Goal: Information Seeking & Learning: Learn about a topic

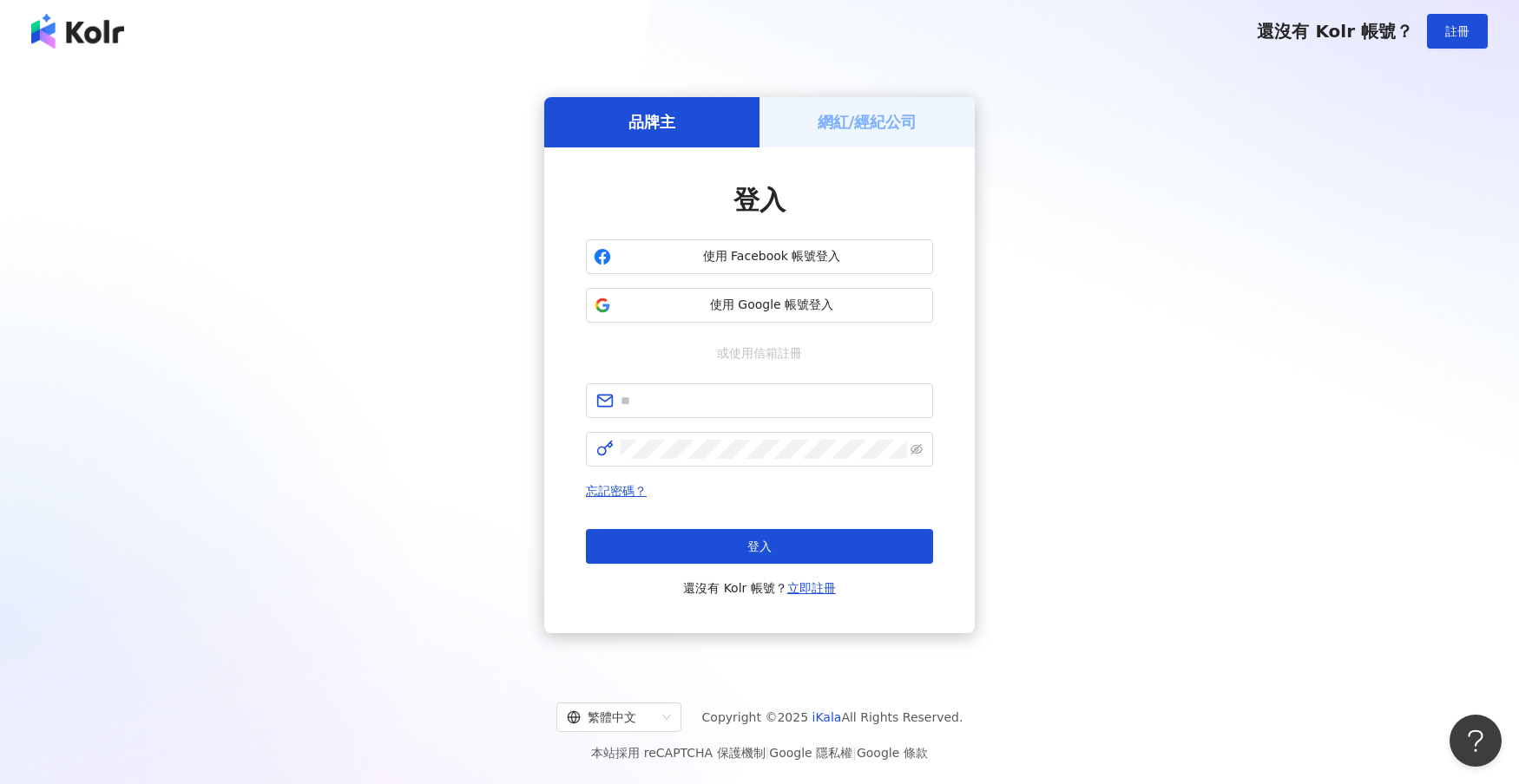
drag, startPoint x: 326, startPoint y: 263, endPoint x: 385, endPoint y: 264, distance: 59.0
click at [346, 264] on div "品牌主 網紅/經紀公司 登入 使用 Facebook 帳號登入 使用 Google 帳號登入 或使用信箱註冊 忘記密碼？ 登入 還沒有 Kolr 帳號？ 立即…" at bounding box center [760, 365] width 1477 height 578
click at [645, 407] on input "text" at bounding box center [772, 401] width 302 height 19
paste input "**********"
type input "**********"
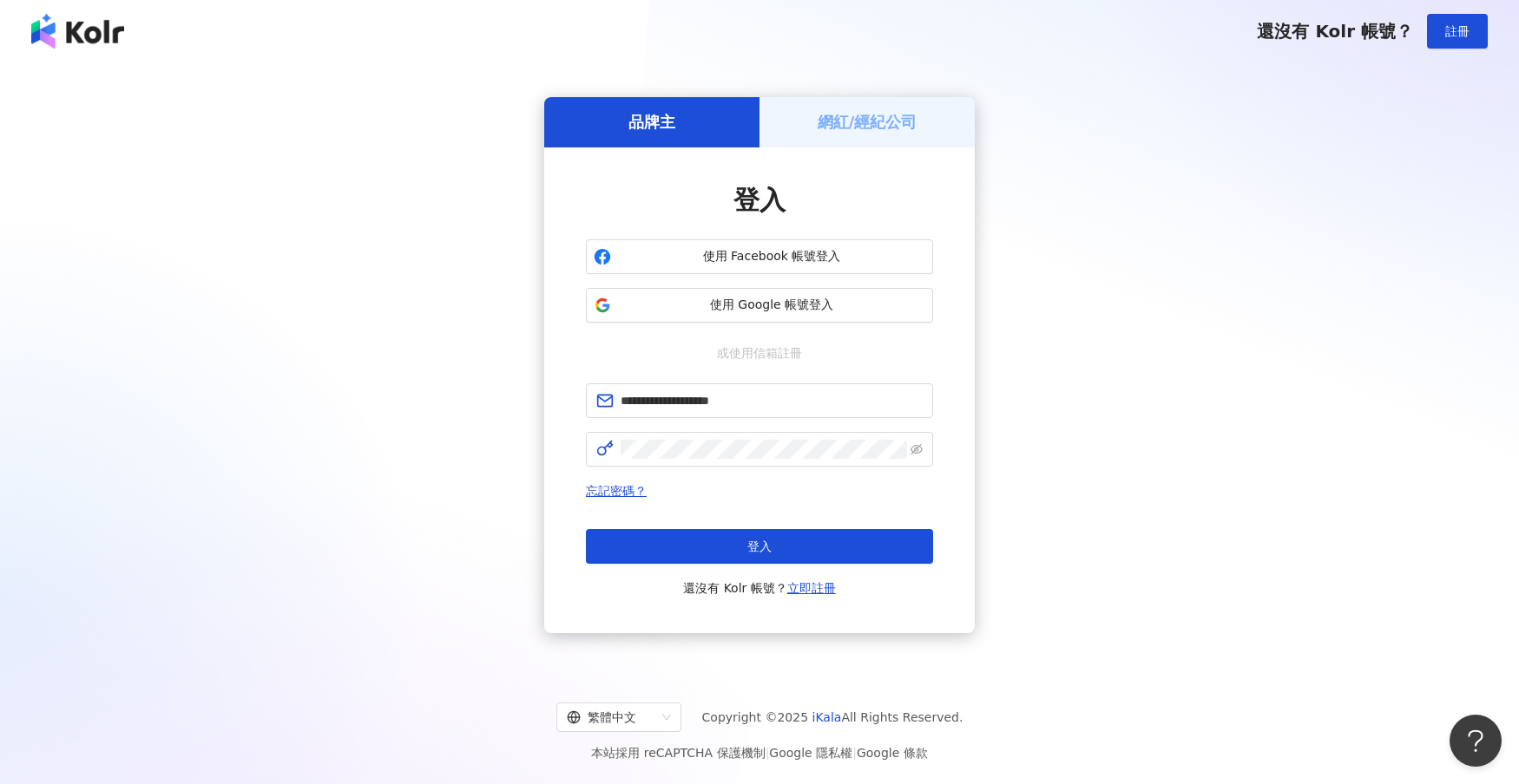
drag, startPoint x: 274, startPoint y: 333, endPoint x: 328, endPoint y: 341, distance: 54.6
click at [284, 335] on div "**********" at bounding box center [760, 365] width 1477 height 578
click at [737, 545] on button "登入" at bounding box center [759, 546] width 347 height 35
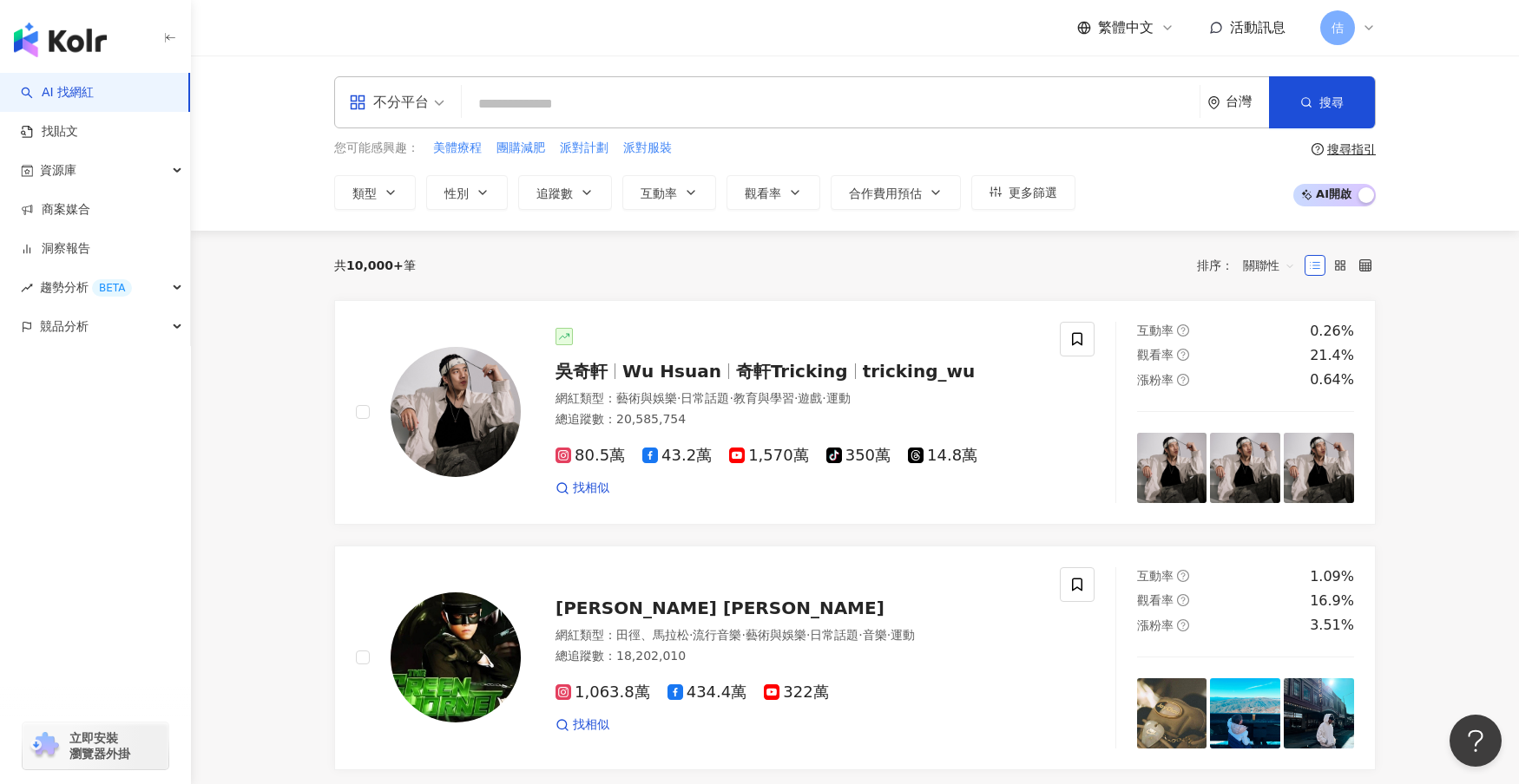
click at [626, 111] on input "search" at bounding box center [830, 104] width 723 height 33
type input "*"
type input "**"
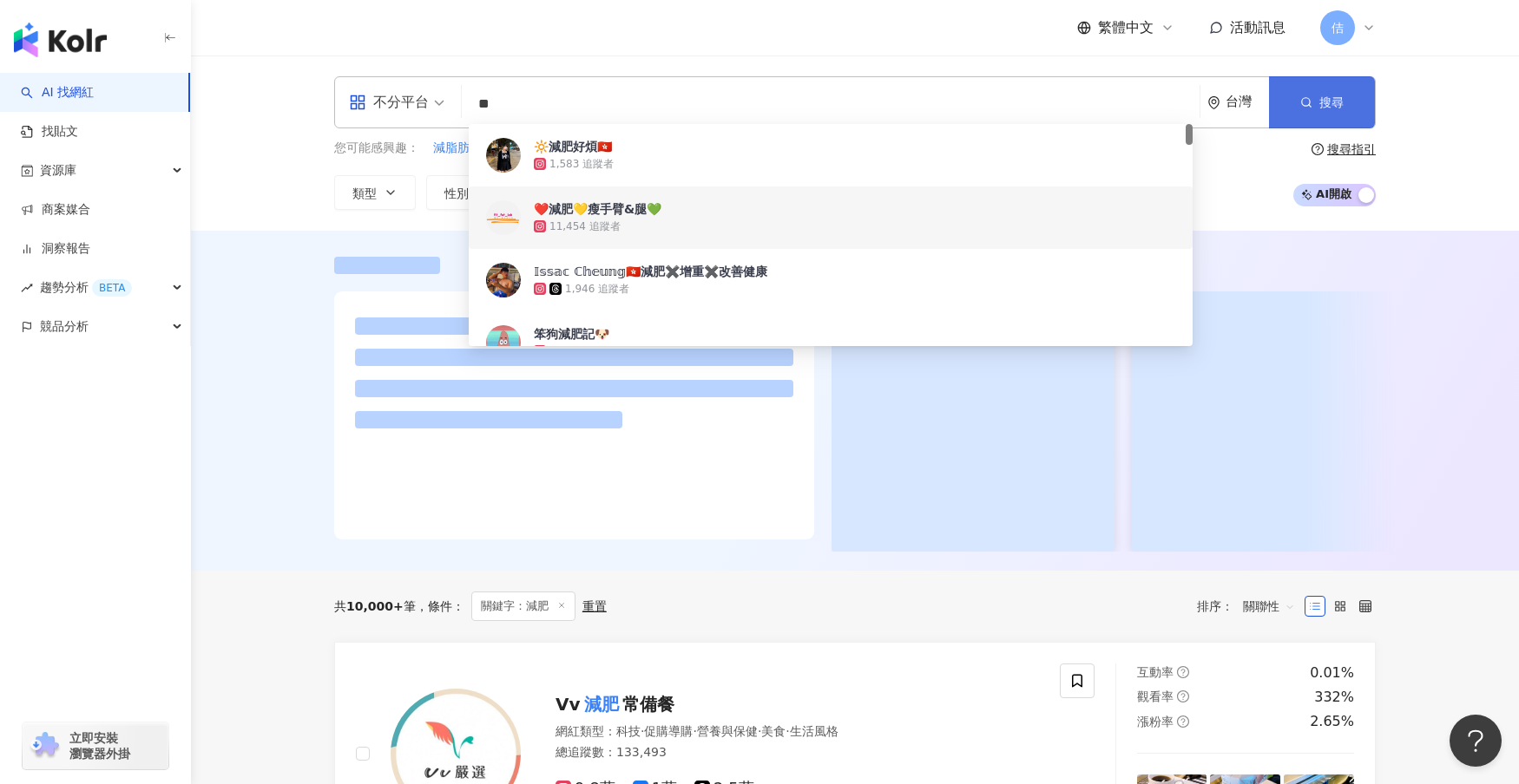
click at [1301, 95] on span "button" at bounding box center [1306, 102] width 12 height 14
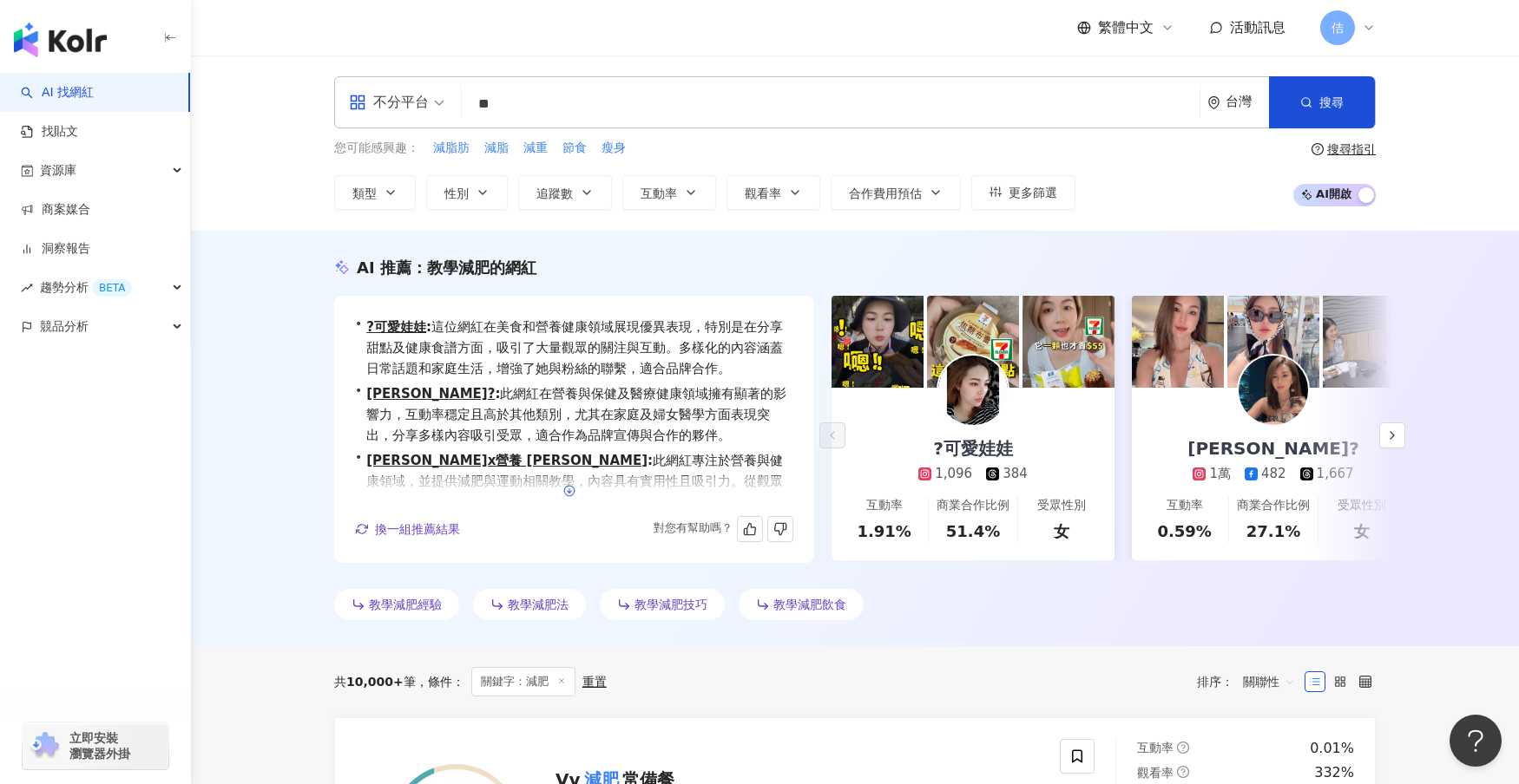
click at [573, 493] on circle "button" at bounding box center [568, 490] width 10 height 10
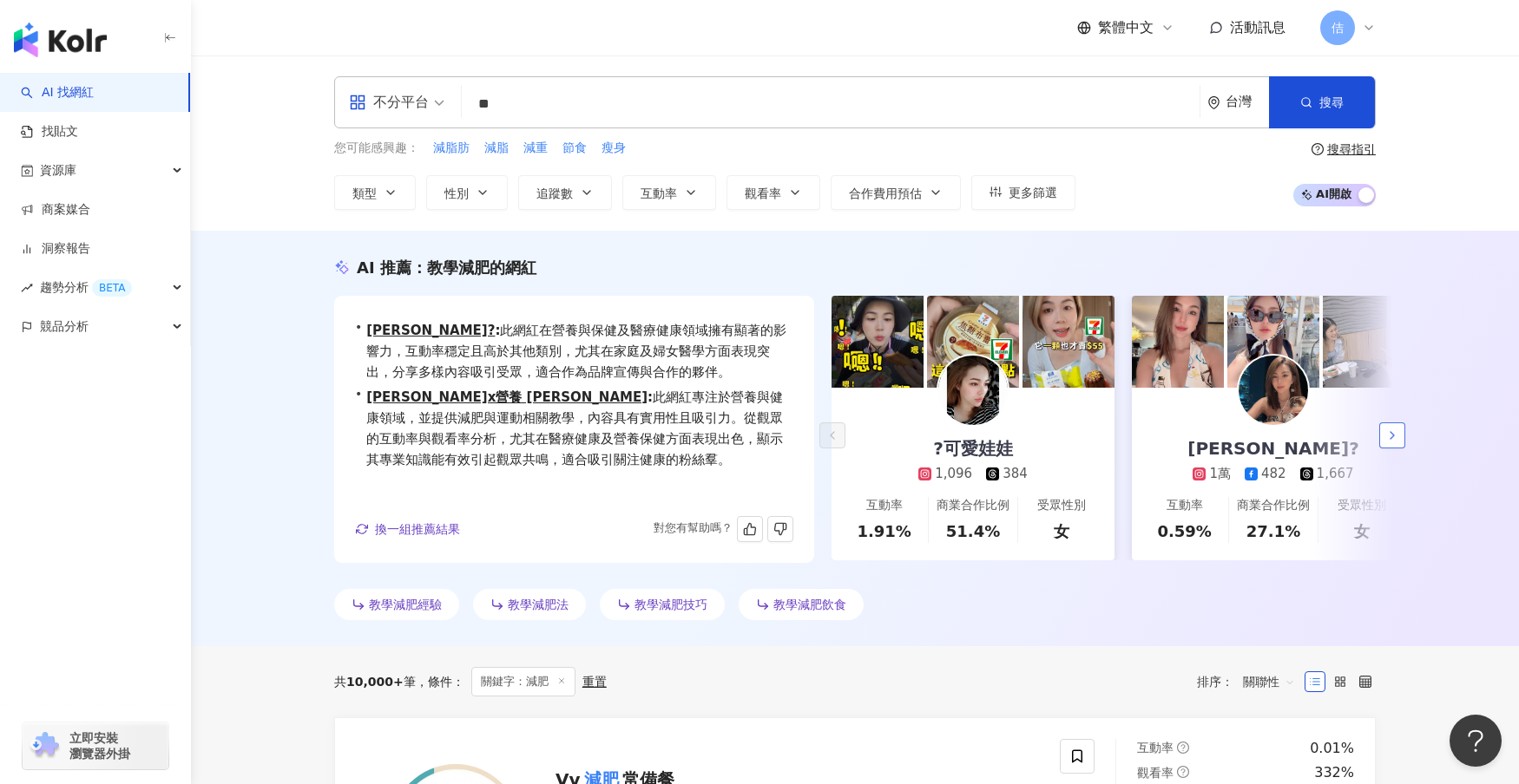
click at [1394, 440] on icon "button" at bounding box center [1392, 435] width 14 height 14
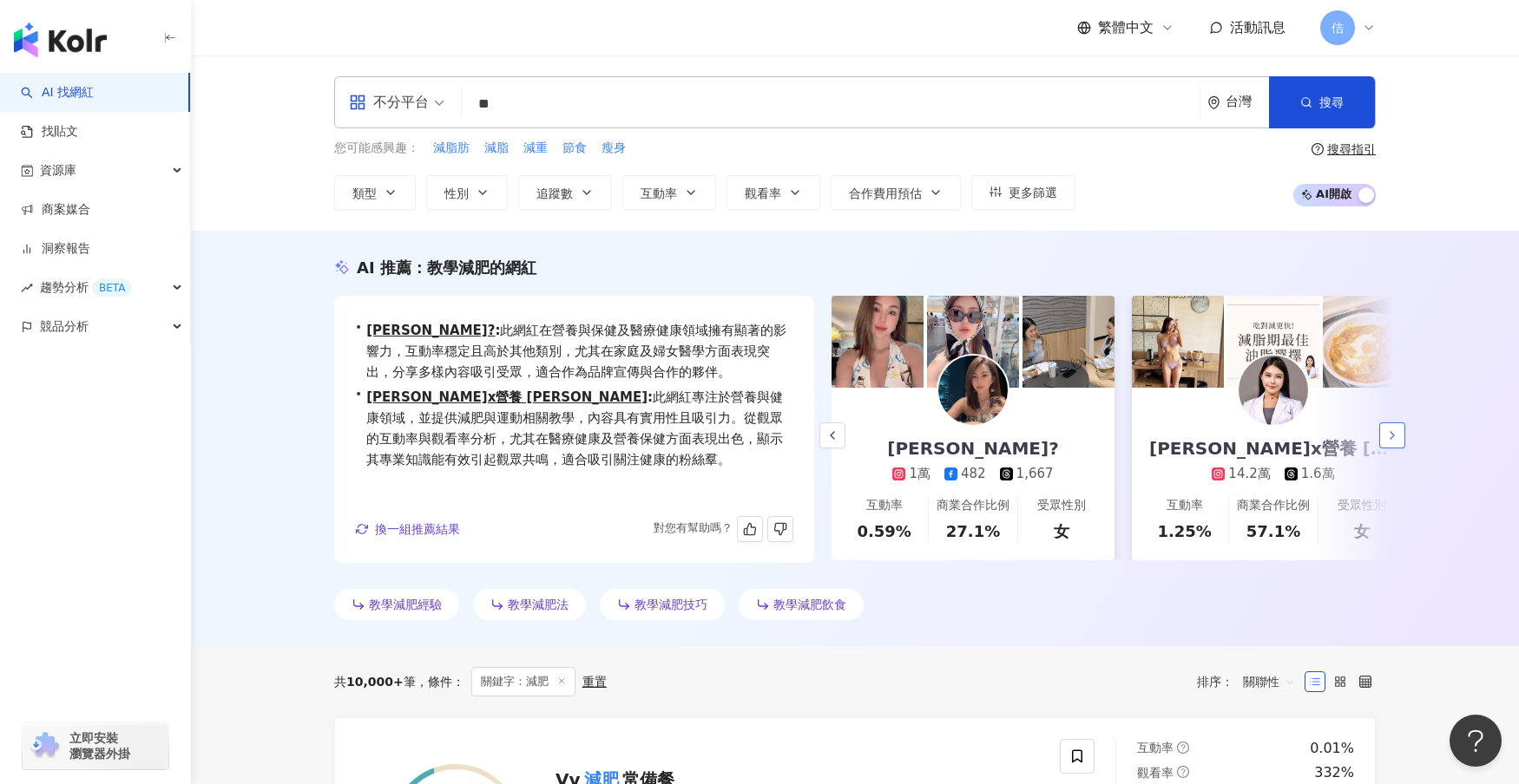
click at [1394, 440] on icon "button" at bounding box center [1392, 435] width 14 height 14
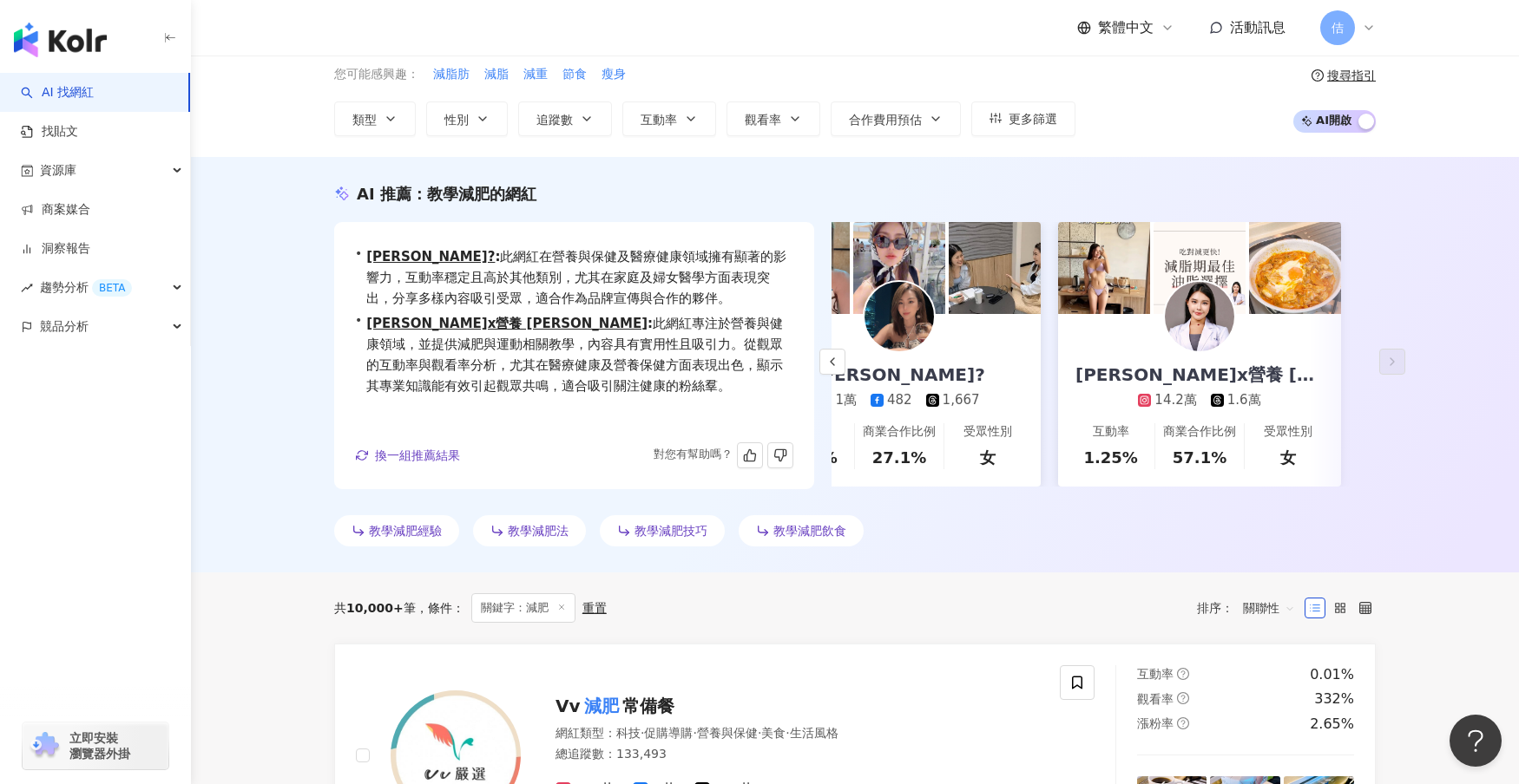
scroll to position [174, 0]
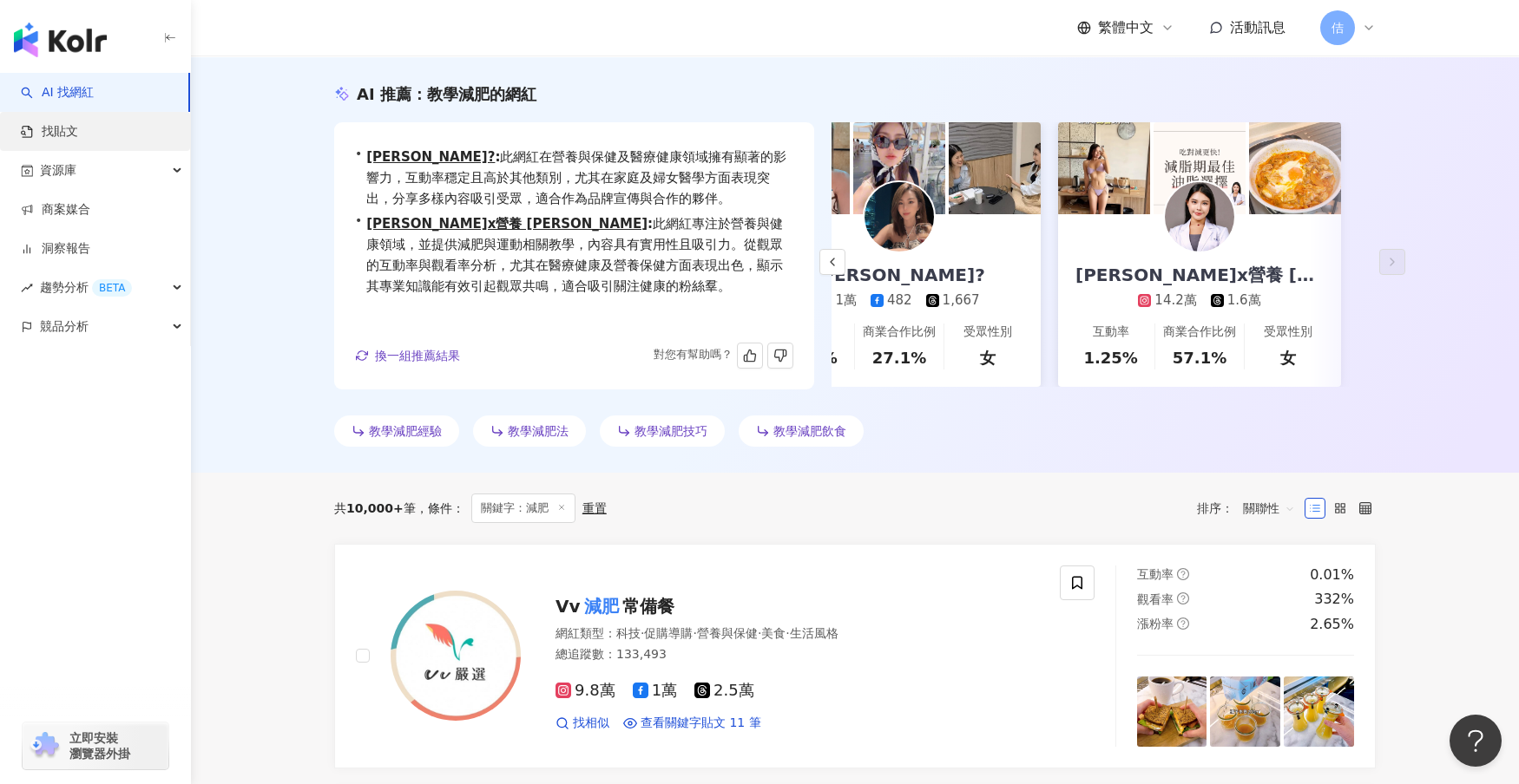
click at [78, 124] on link "找貼文" at bounding box center [49, 132] width 57 height 17
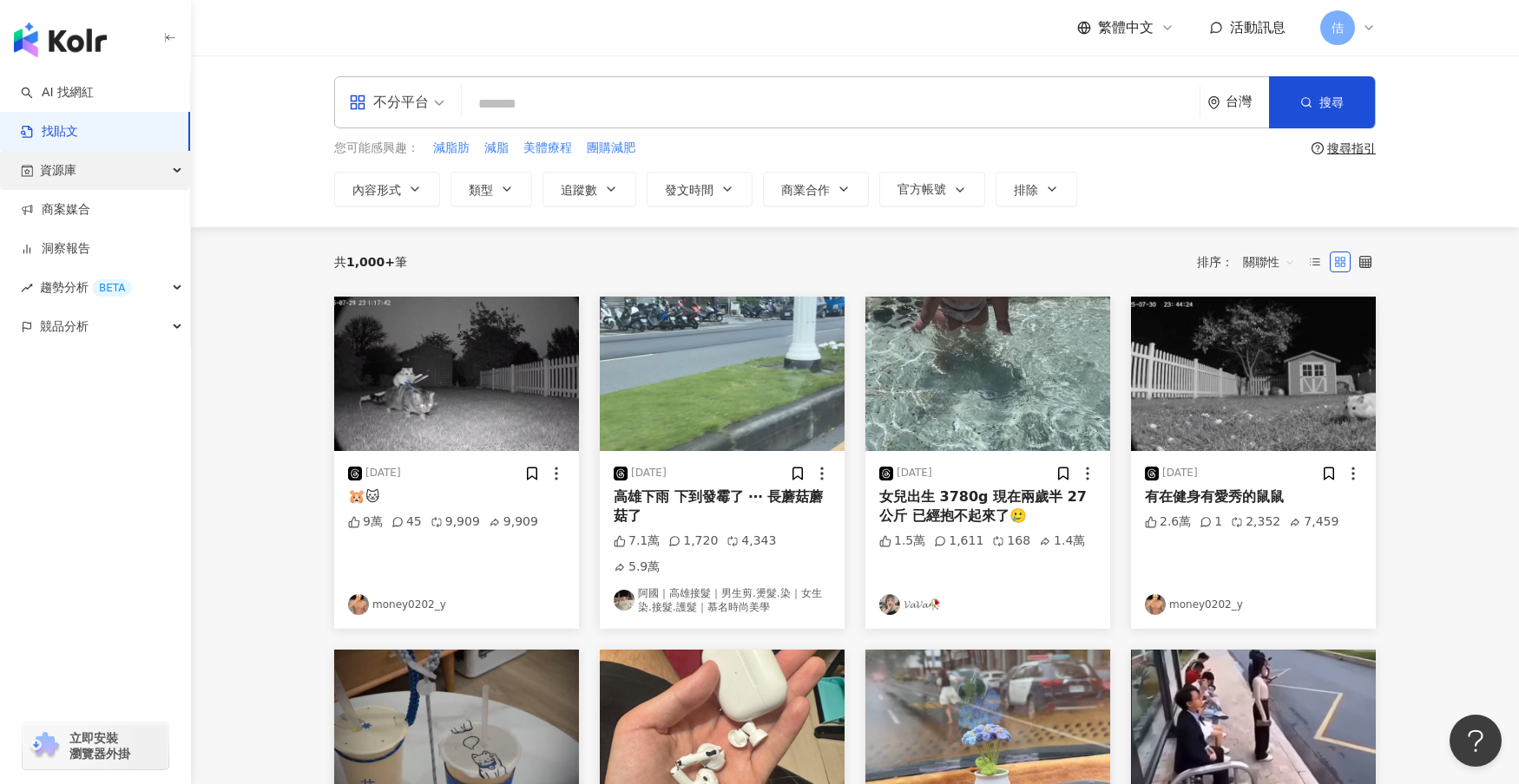
click at [143, 174] on div "資源庫" at bounding box center [95, 170] width 190 height 39
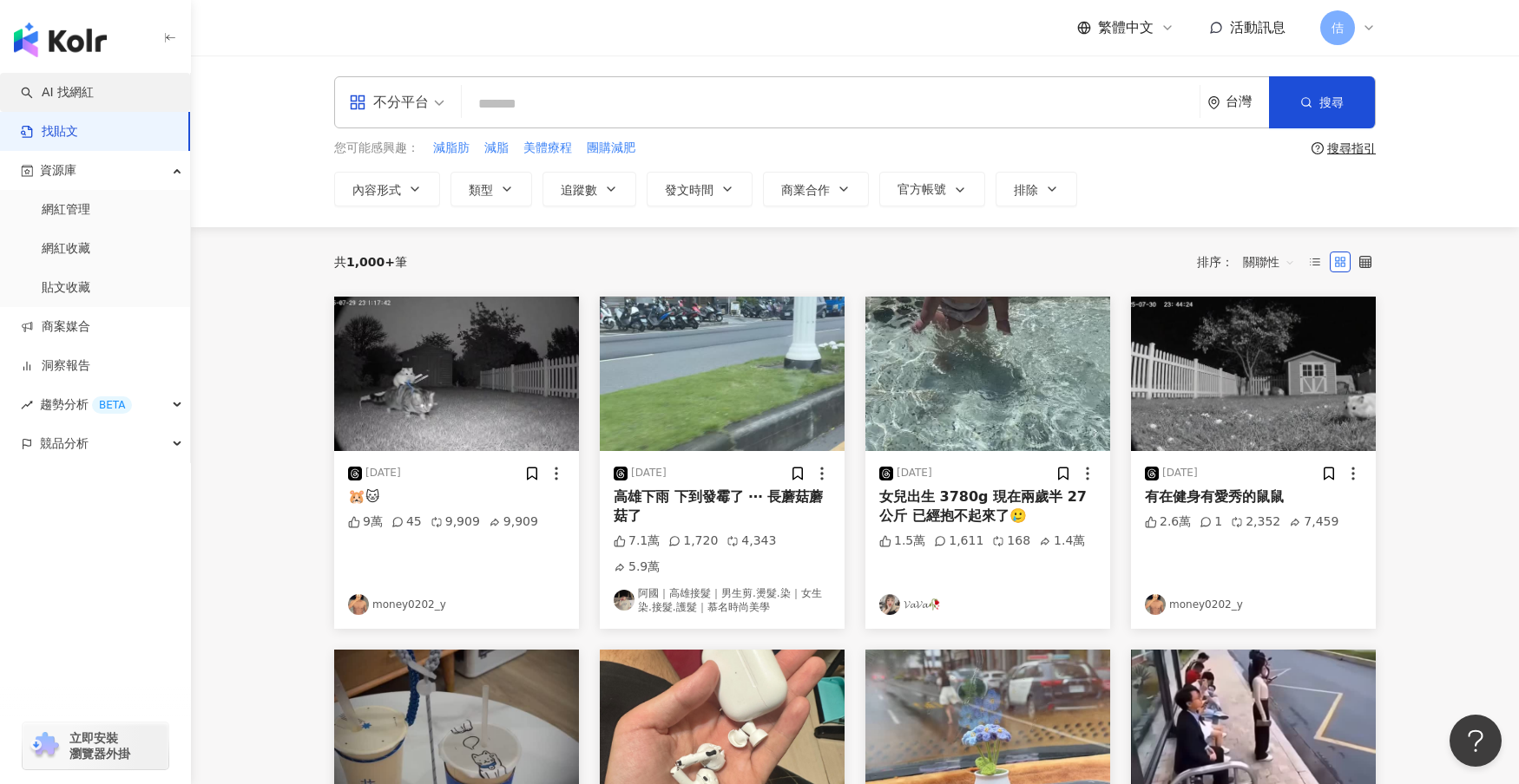
click at [94, 89] on link "AI 找網紅" at bounding box center [57, 93] width 73 height 17
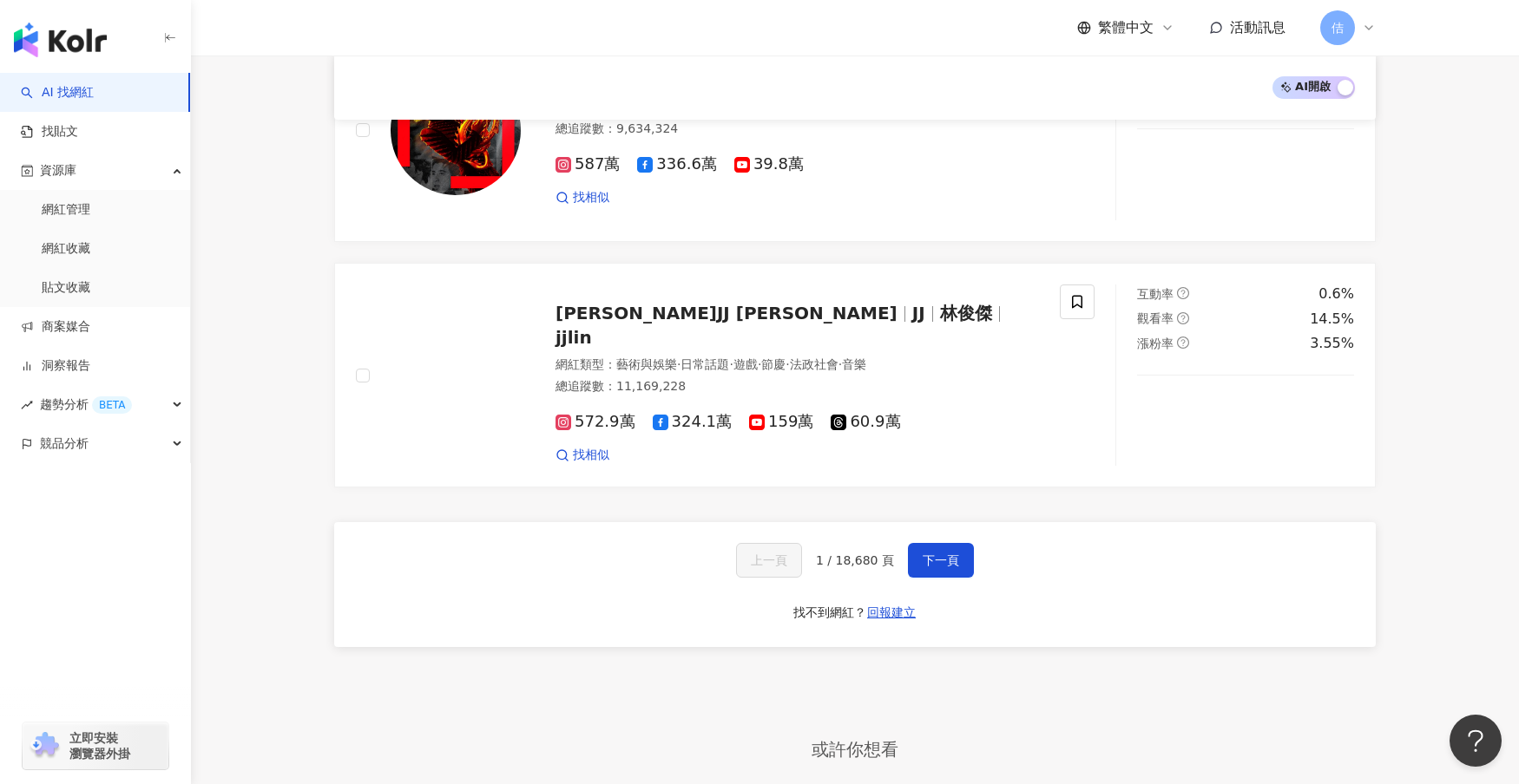
scroll to position [2776, 0]
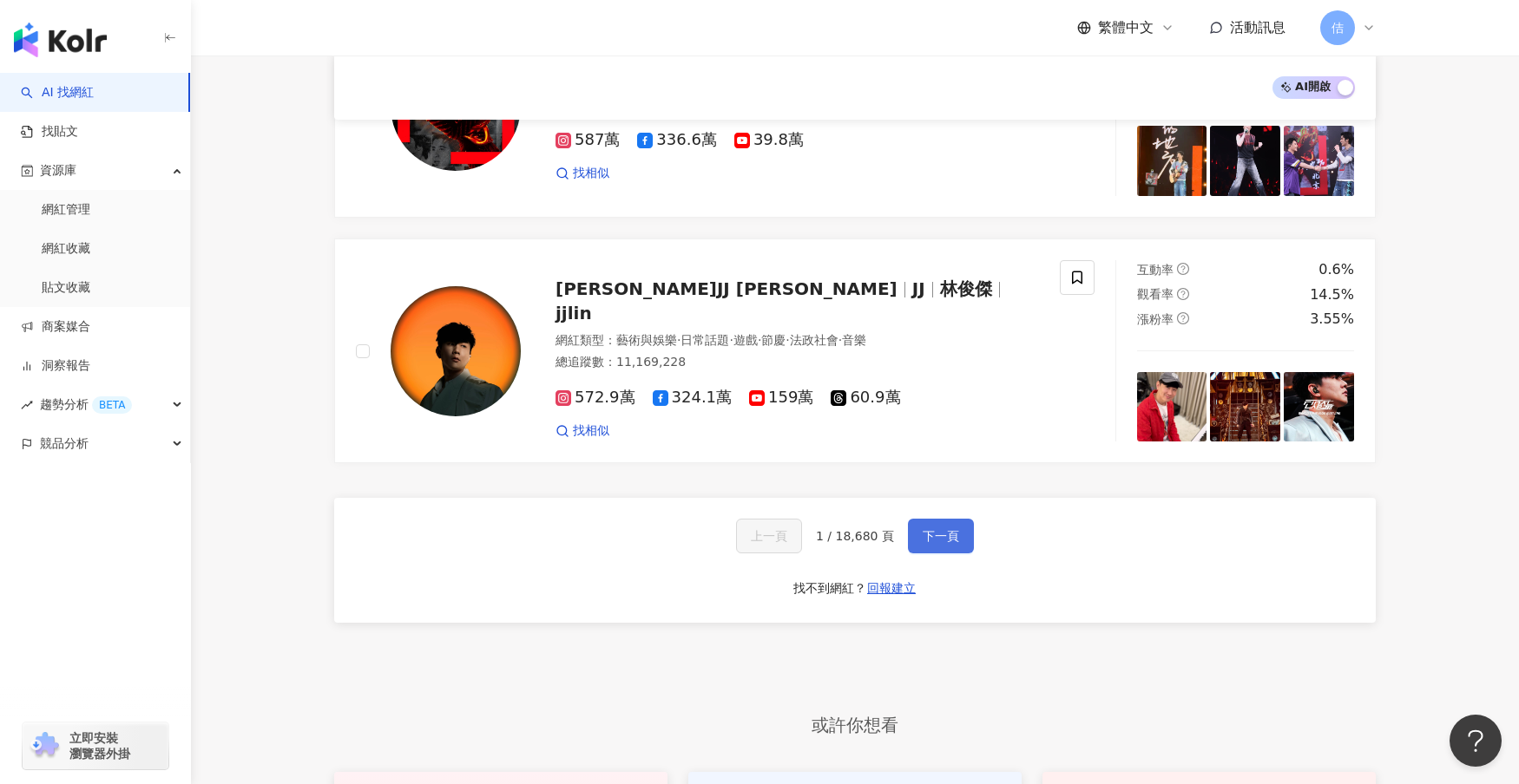
click at [913, 519] on button "下一頁" at bounding box center [940, 536] width 66 height 35
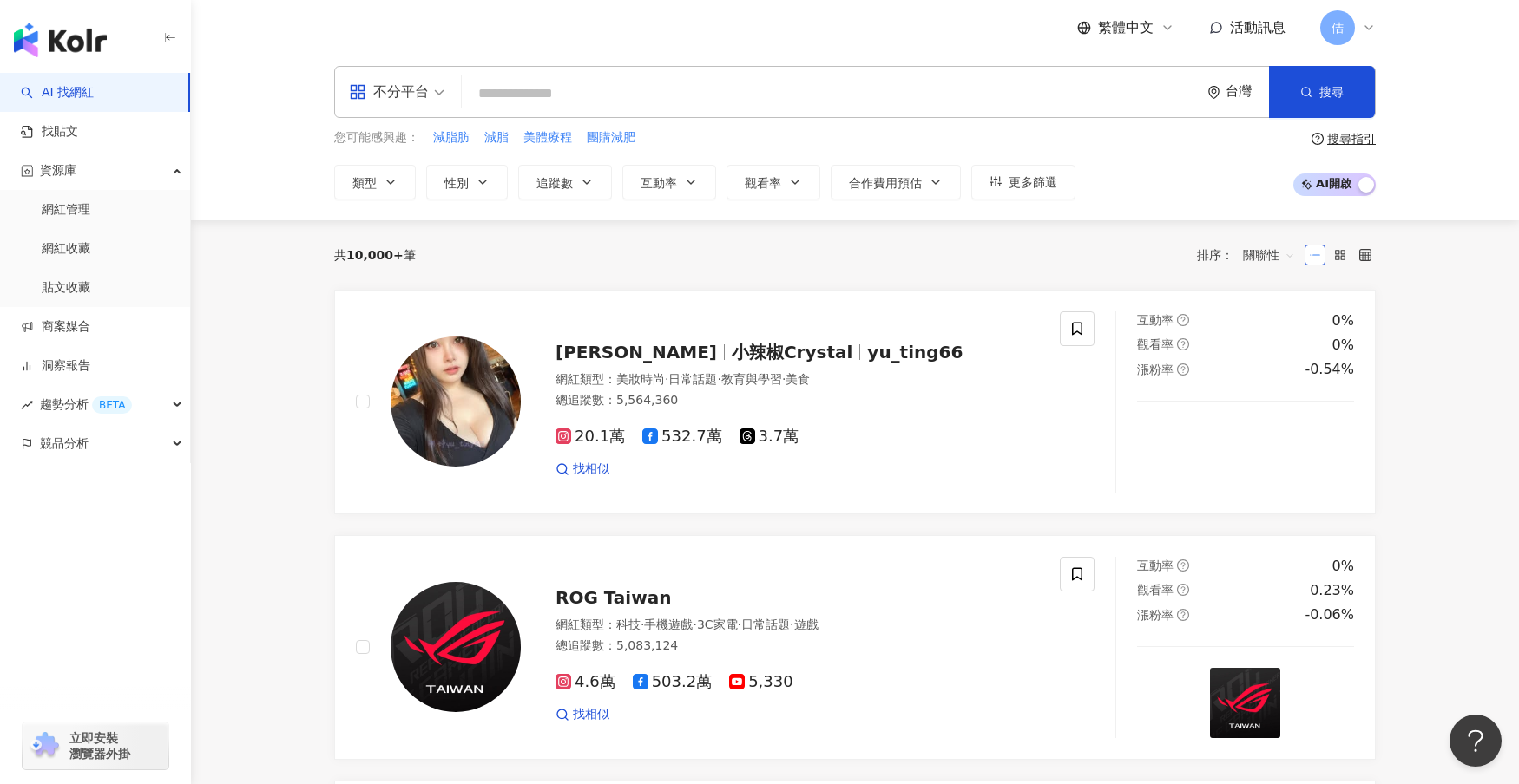
scroll to position [0, 0]
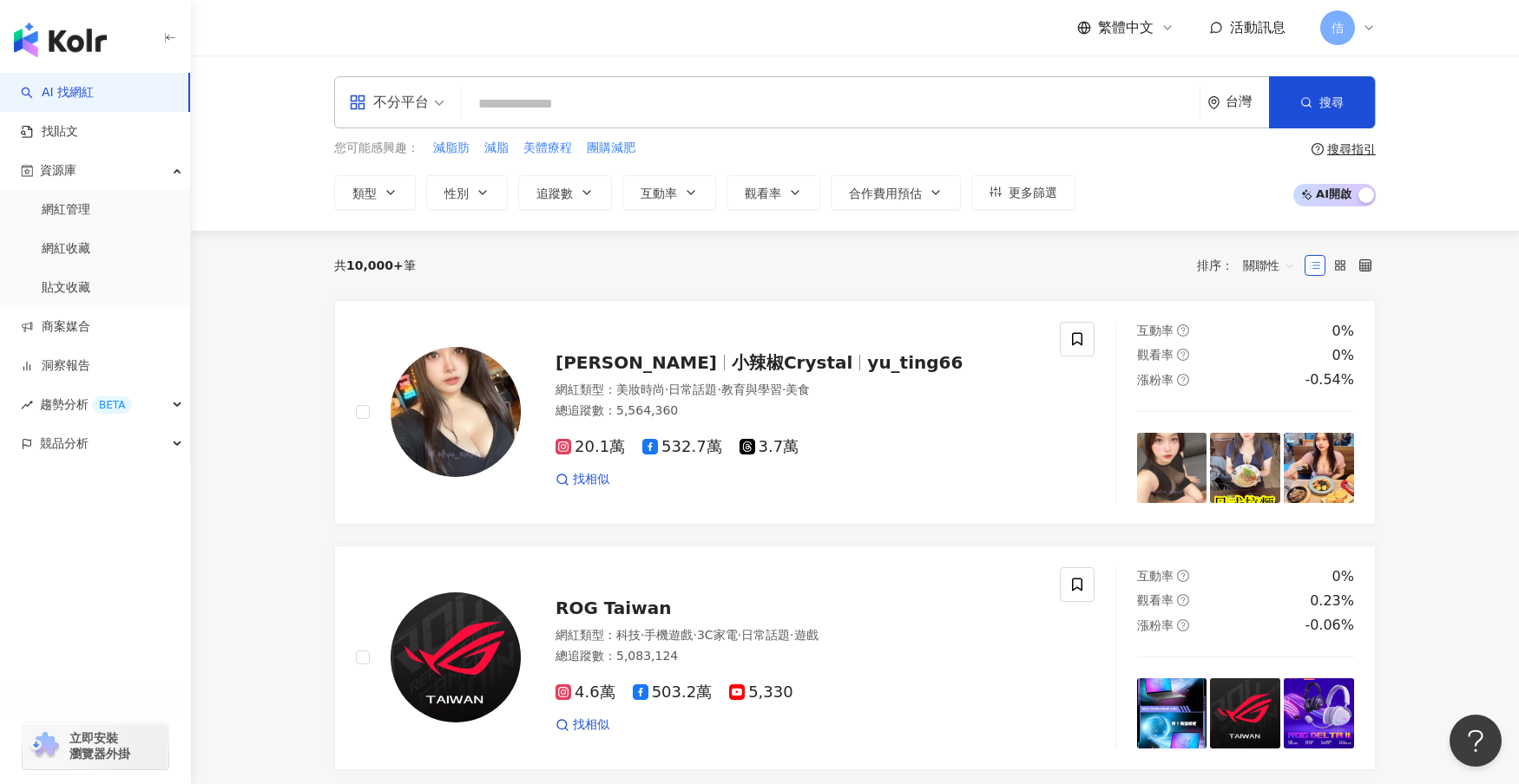
click at [733, 133] on div "不分平台 台灣 搜尋 您可能感興趣： 減脂肪 減脂 美體療程 團購減肥 類型 性別 追蹤數 互動率 觀看率 合作費用預估 更多篩選 搜尋指引 AI 開啟 AI…" at bounding box center [855, 143] width 1111 height 134
click at [753, 111] on input "search" at bounding box center [830, 104] width 723 height 33
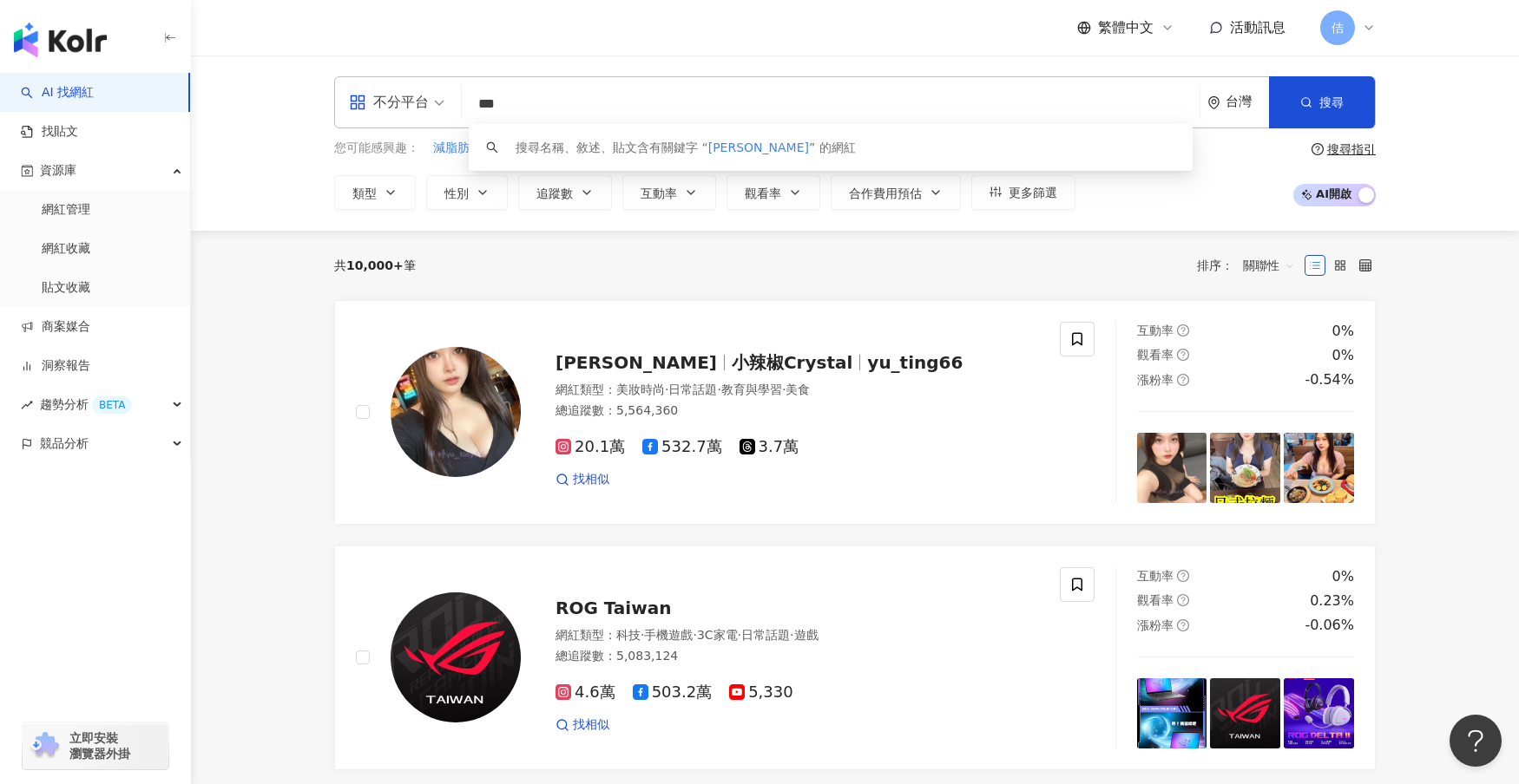
type input "**"
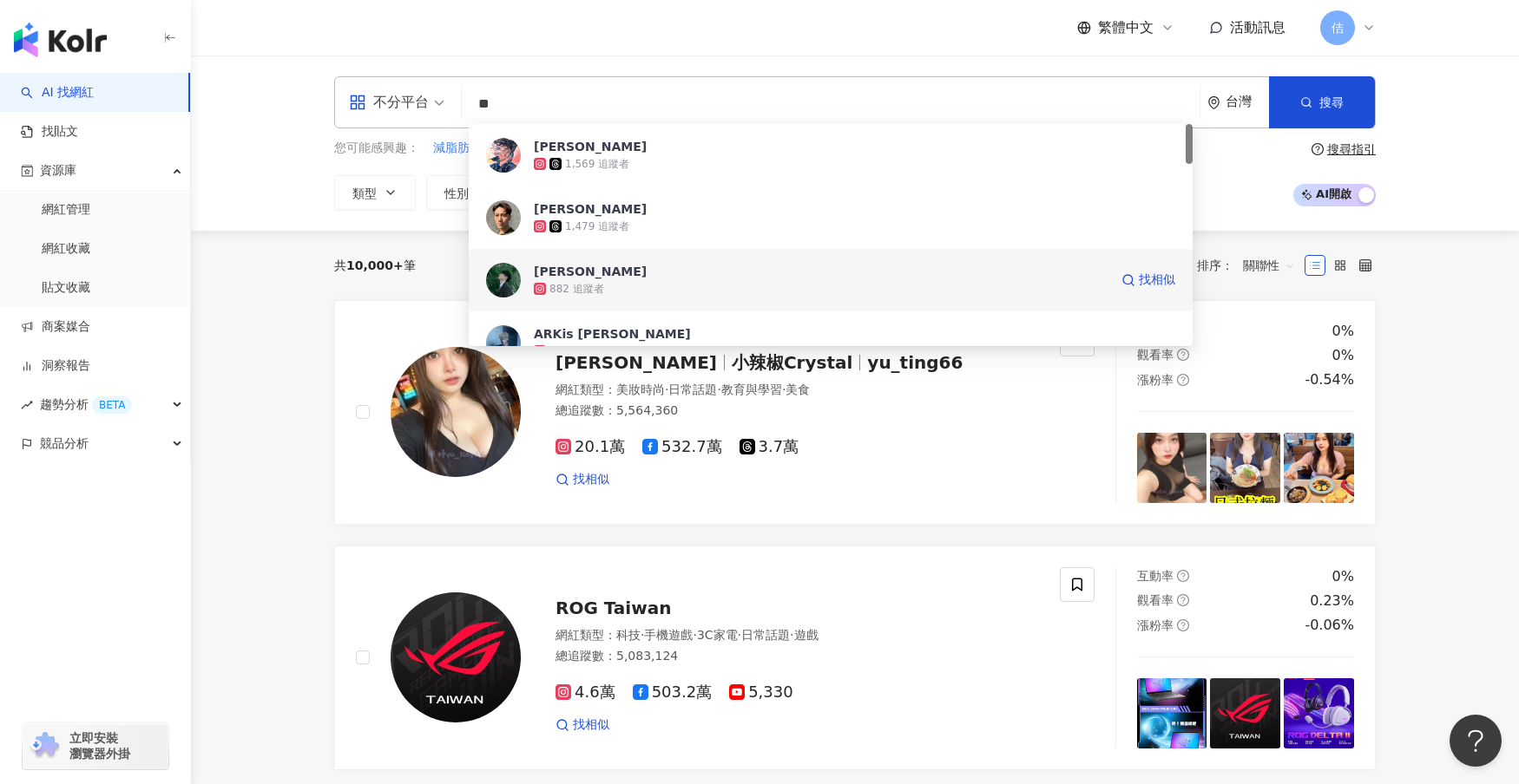
scroll to position [174, 0]
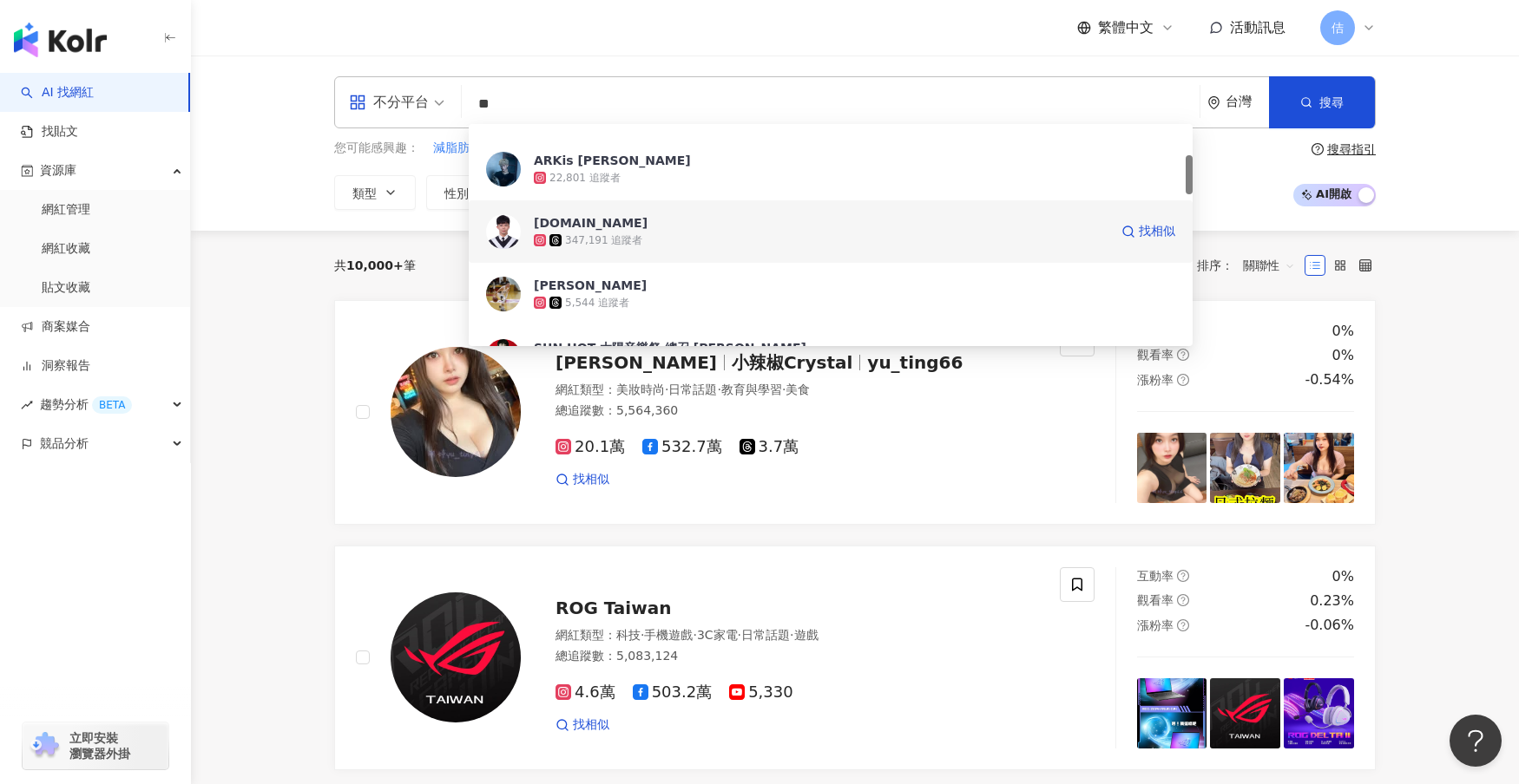
click at [689, 232] on div "347,191 追蹤者" at bounding box center [820, 240] width 574 height 17
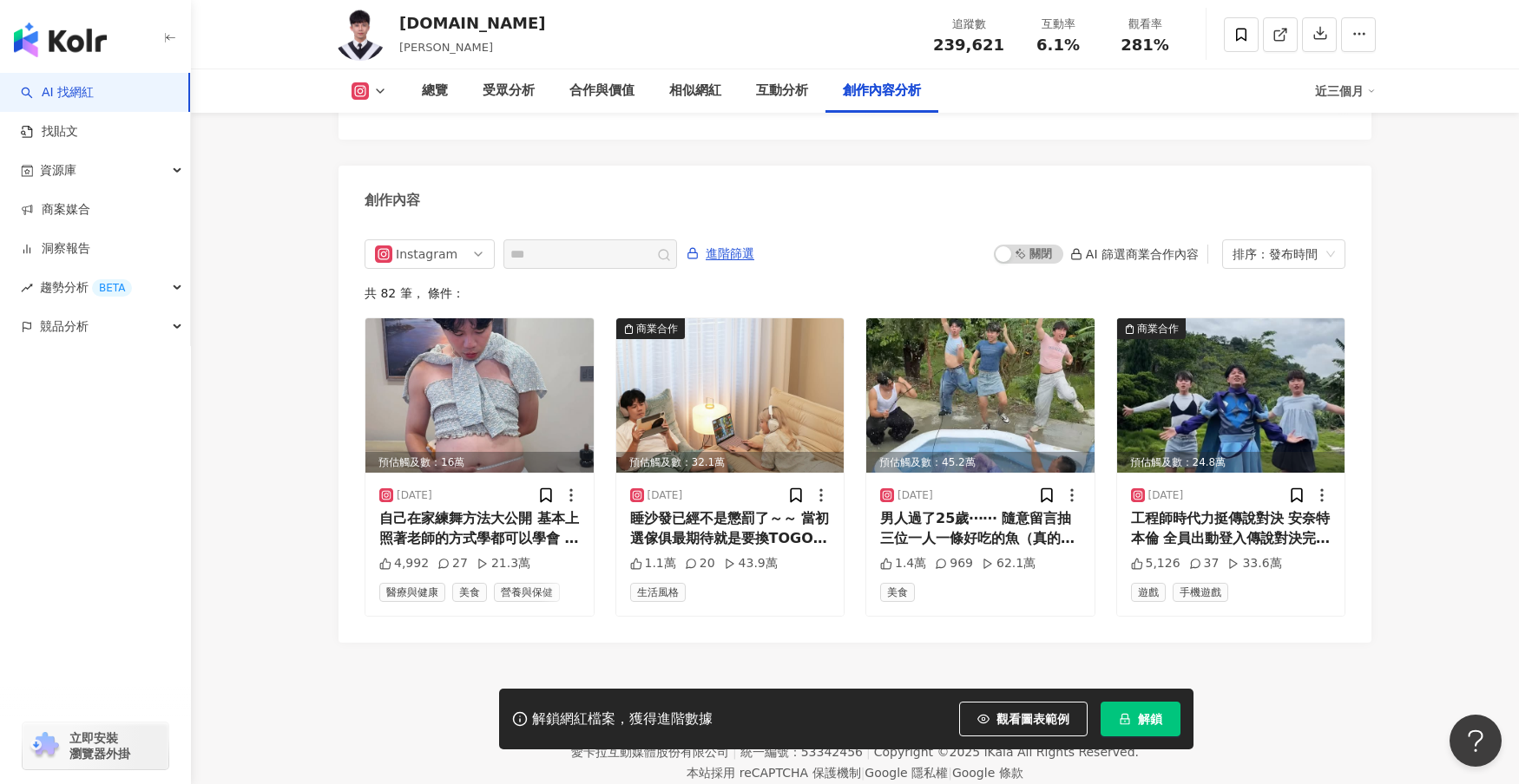
scroll to position [5256, 0]
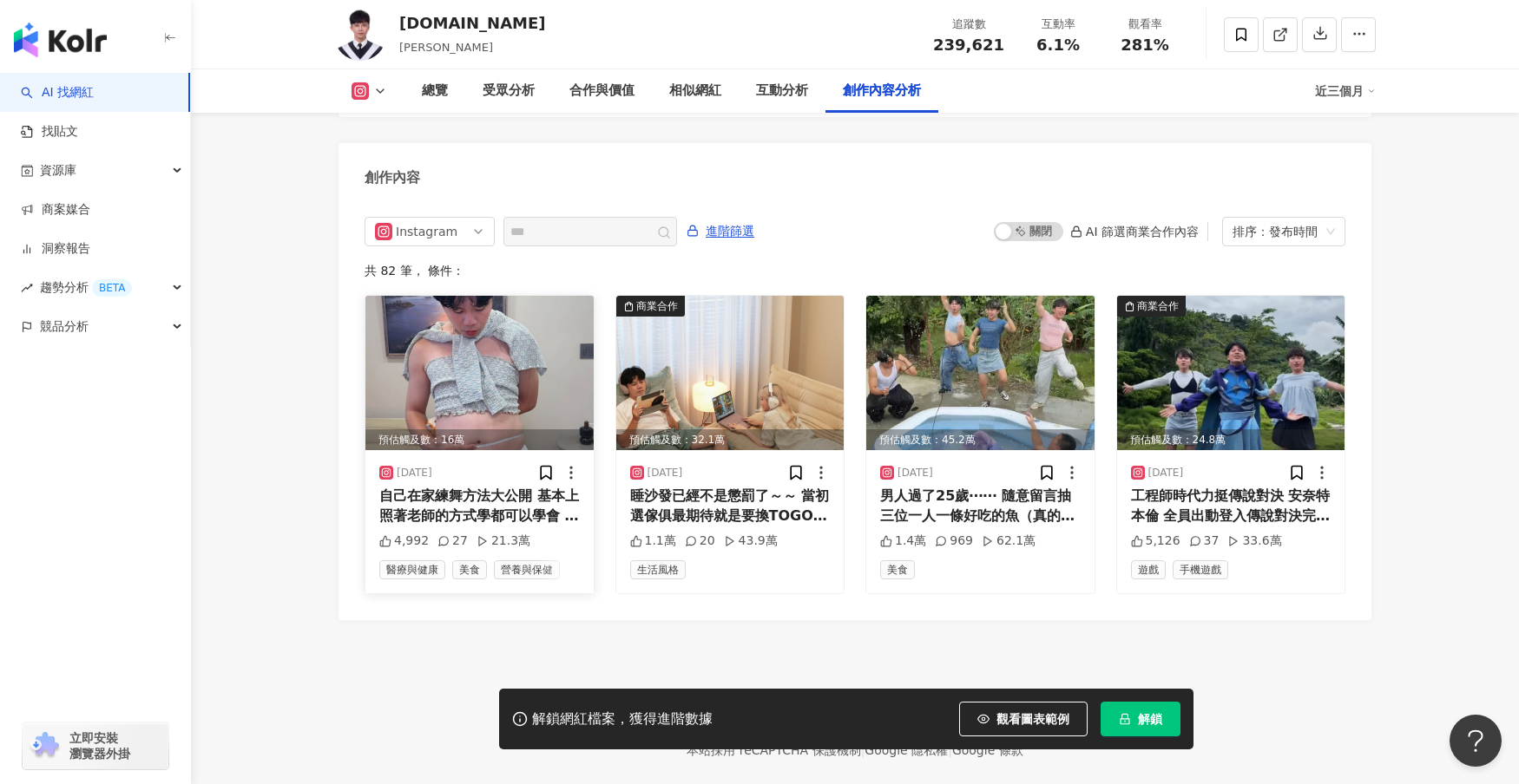
click at [512, 377] on img at bounding box center [479, 373] width 228 height 154
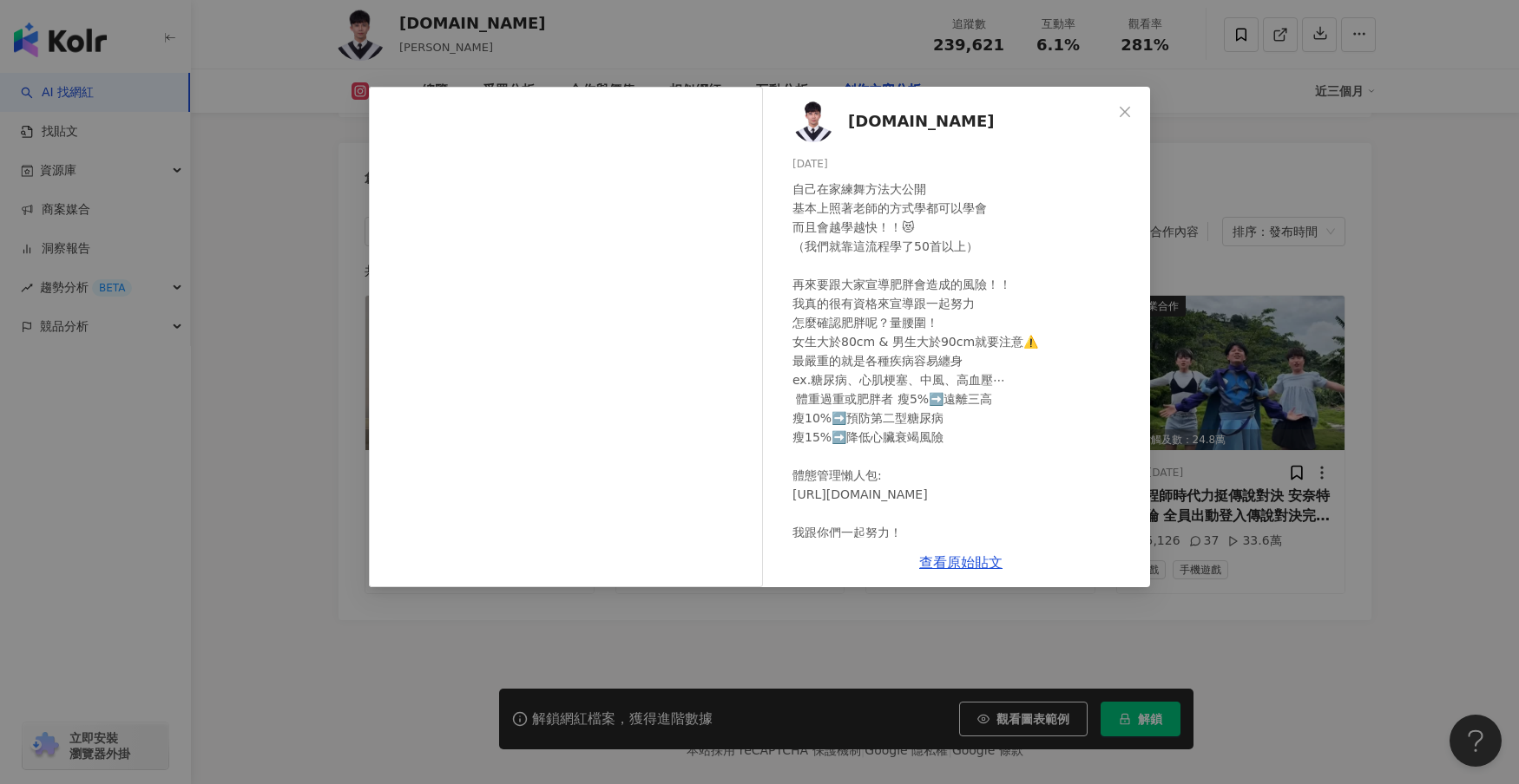
scroll to position [68, 0]
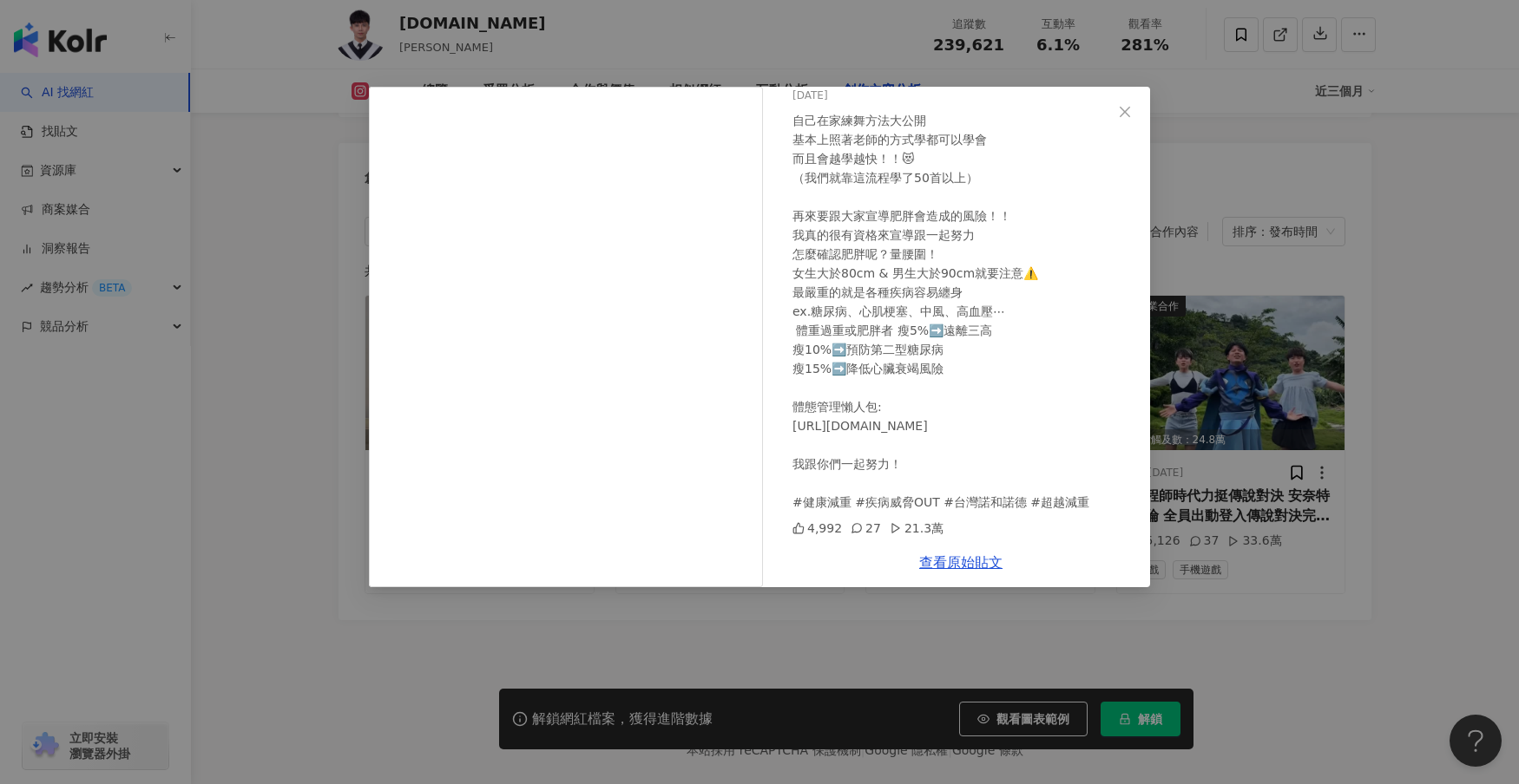
click at [1343, 558] on div "[DOMAIN_NAME] [DATE] 自己在家練舞方法大公開 基本上照著老師的方式學都可以學會 而且會越學越快！！😻 （我們就靠這流程學了50首以上） 再…" at bounding box center [760, 392] width 1519 height 784
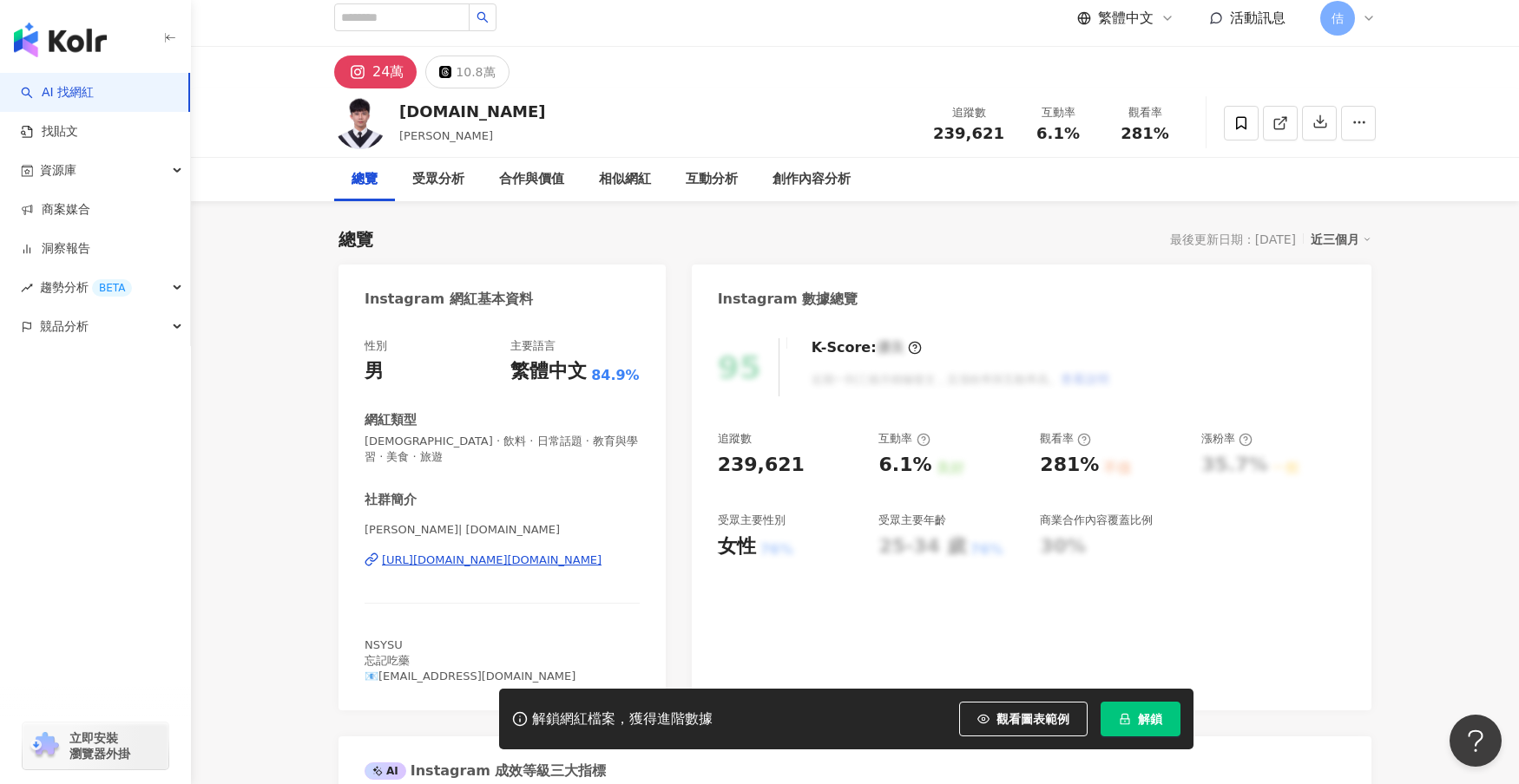
scroll to position [0, 0]
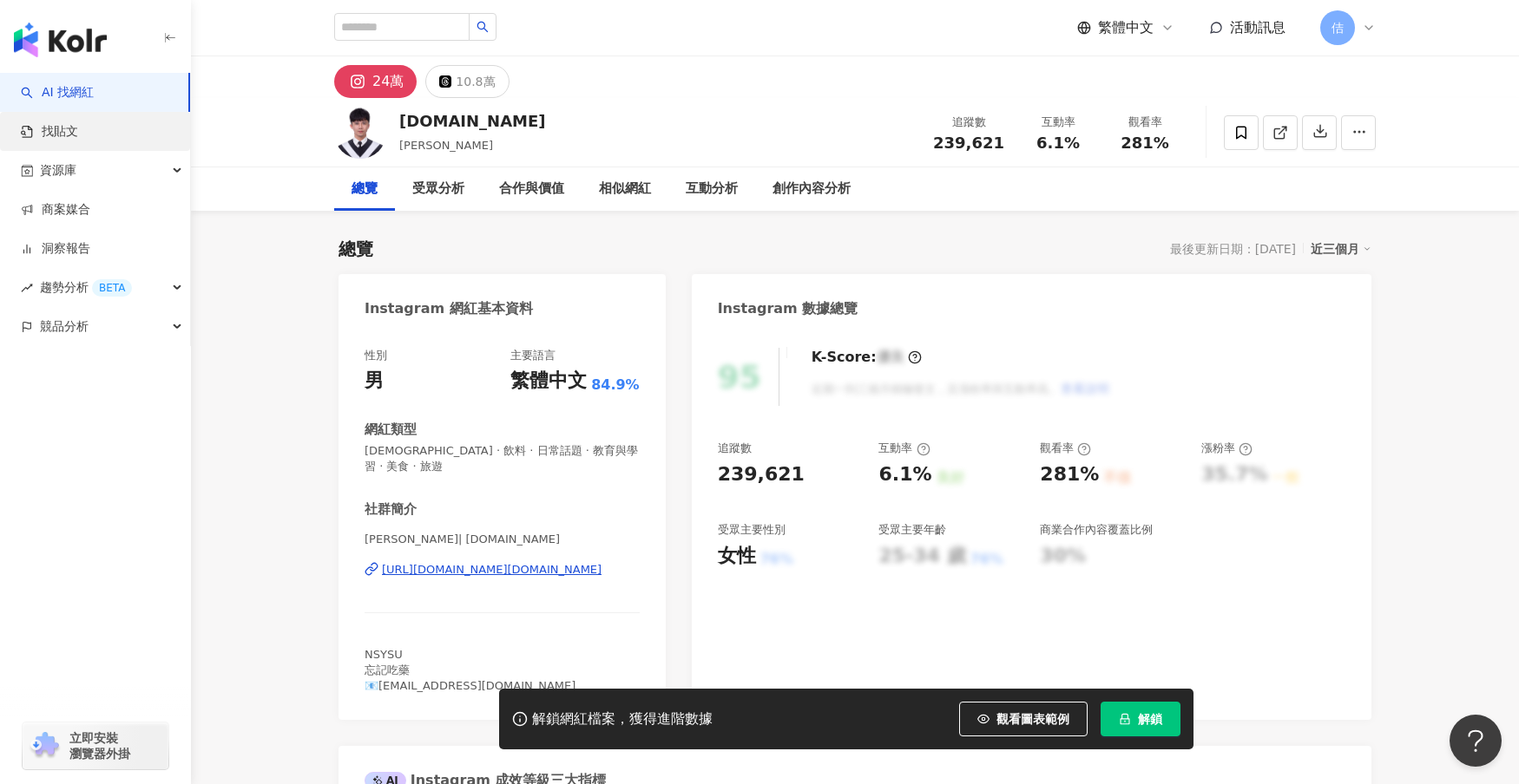
click at [78, 132] on link "找貼文" at bounding box center [49, 132] width 57 height 17
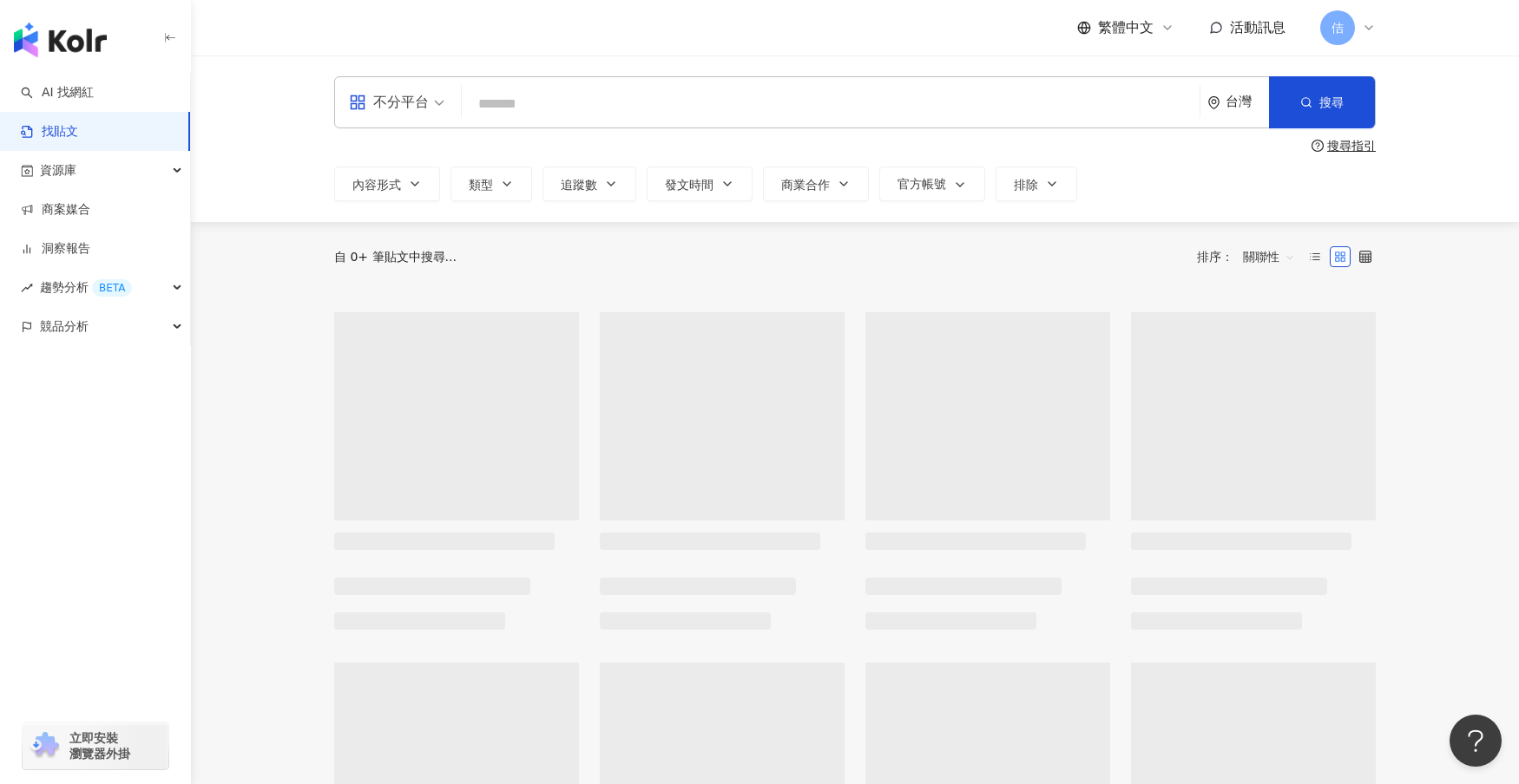
click at [598, 112] on input "search" at bounding box center [830, 103] width 723 height 37
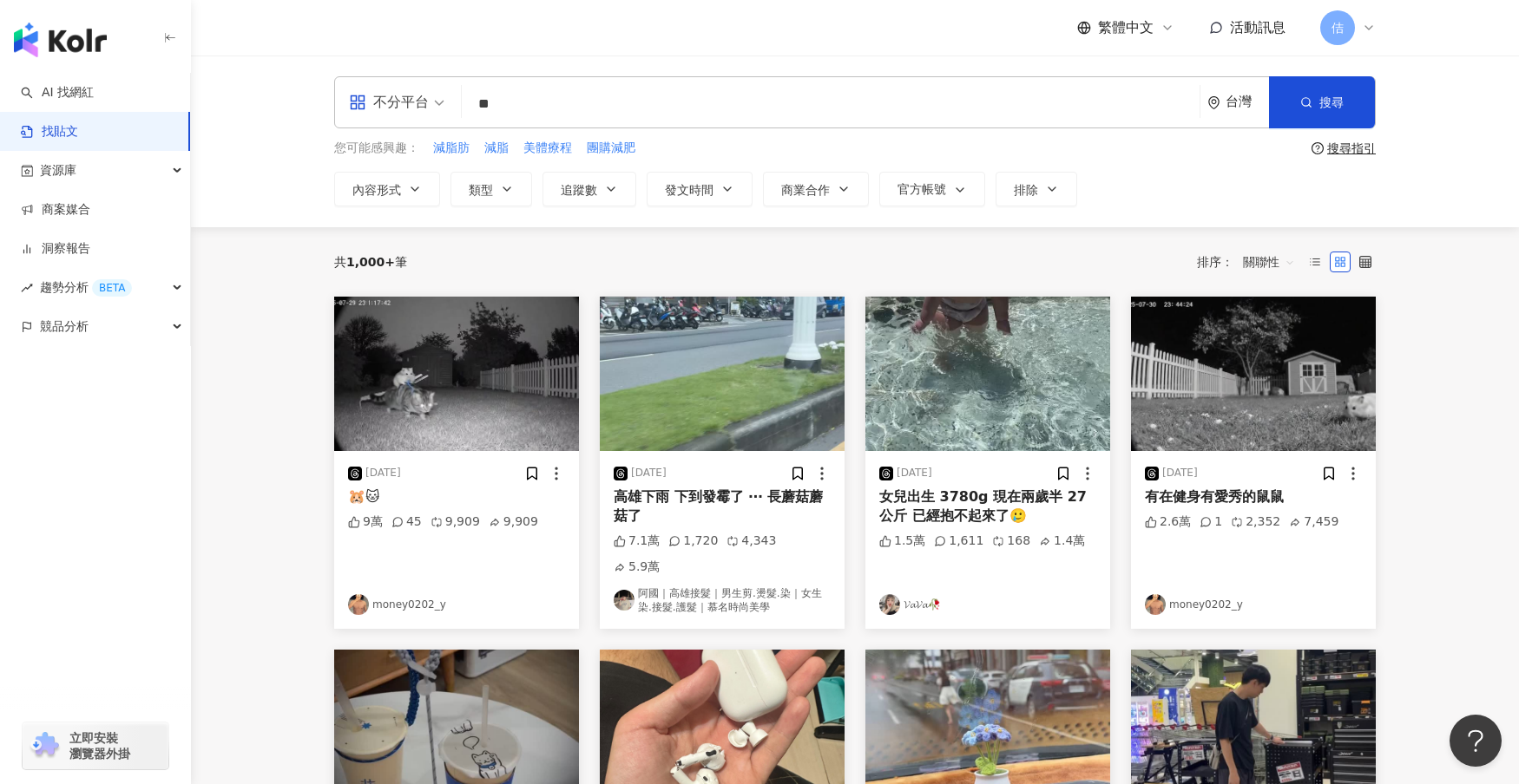
type input "**"
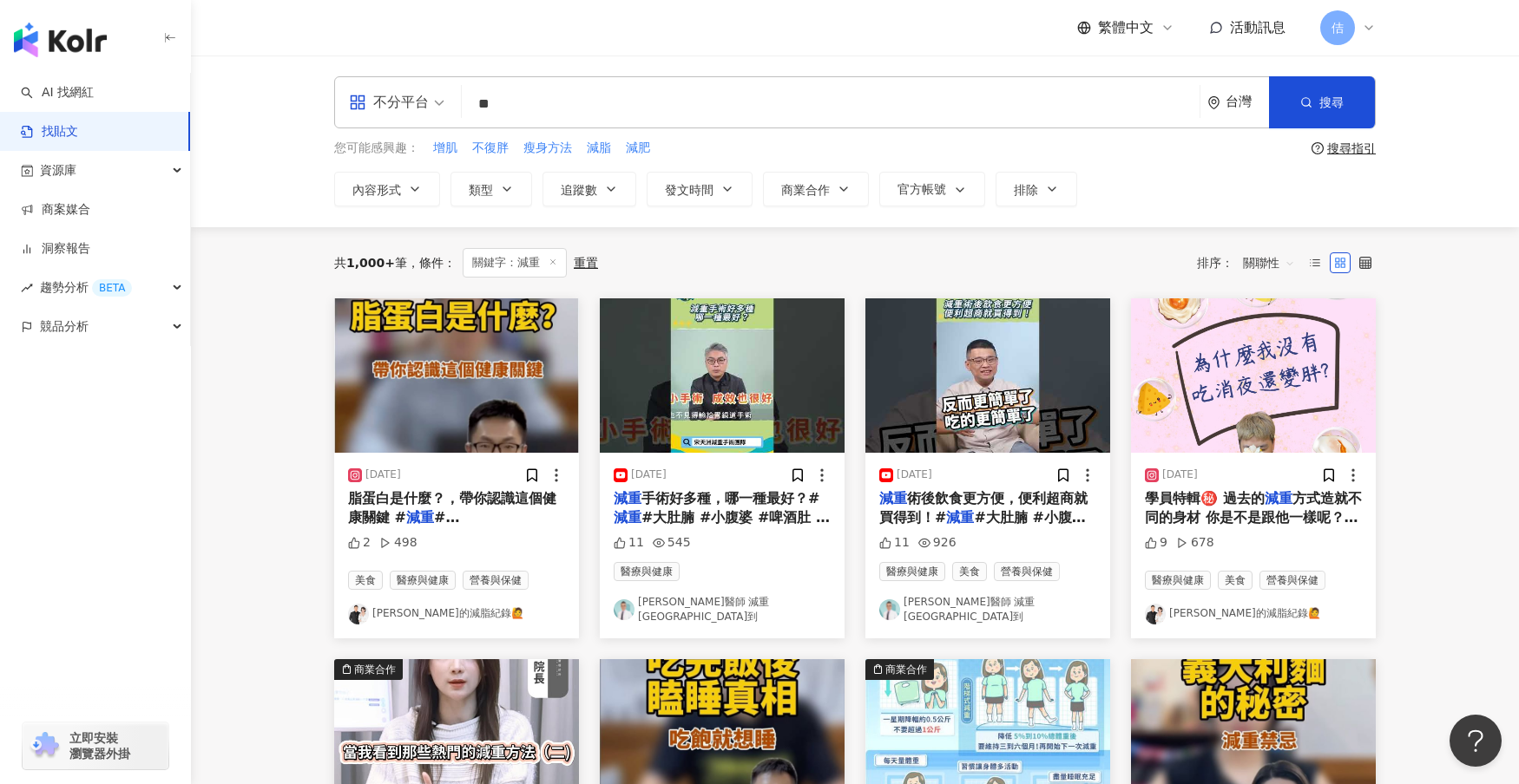
click at [388, 106] on div "不分平台" at bounding box center [389, 102] width 80 height 28
click at [389, 271] on div "Threads" at bounding box center [402, 279] width 98 height 22
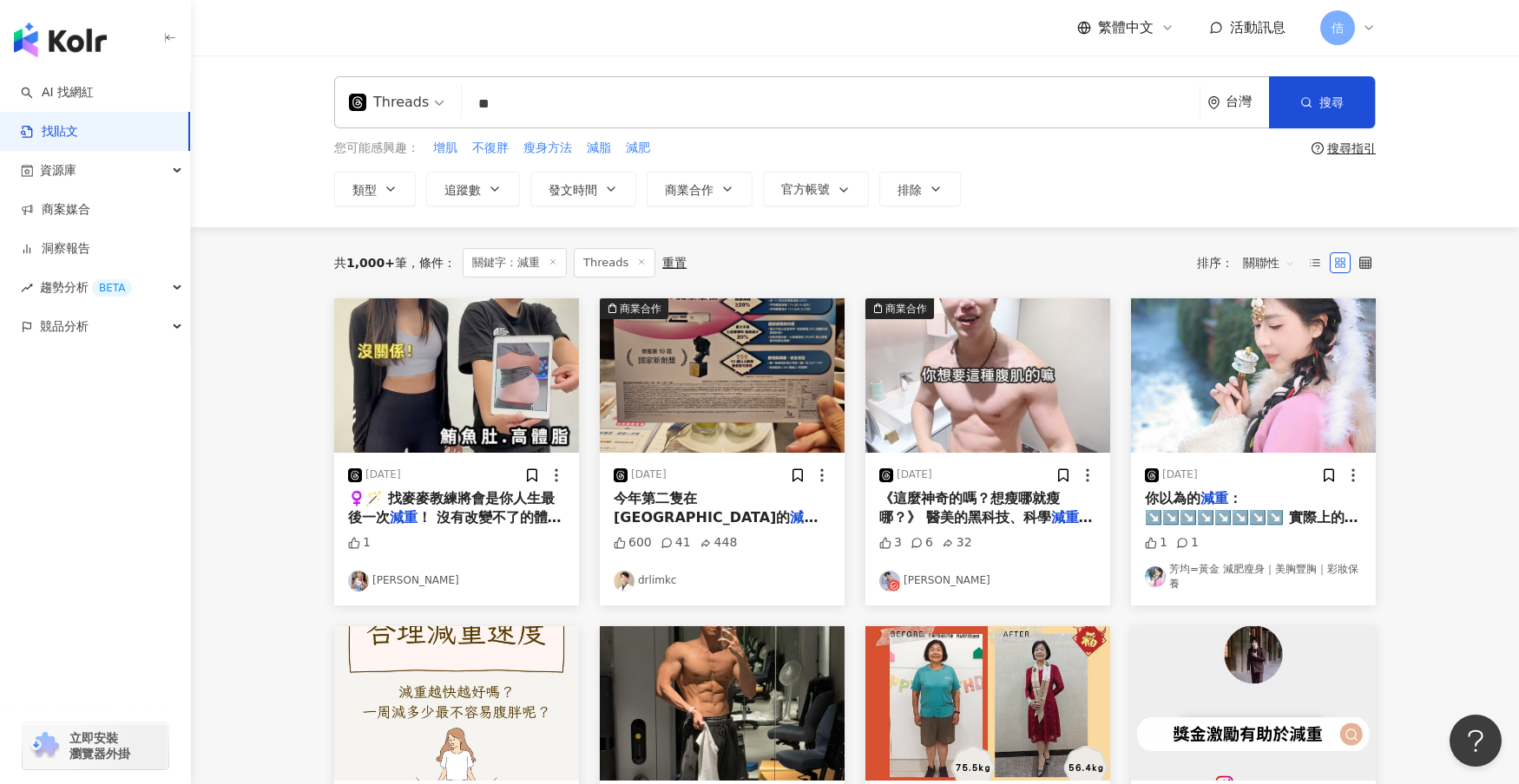
click at [370, 103] on div "Threads" at bounding box center [389, 102] width 80 height 28
click at [404, 185] on div "Instagram" at bounding box center [402, 182] width 98 height 22
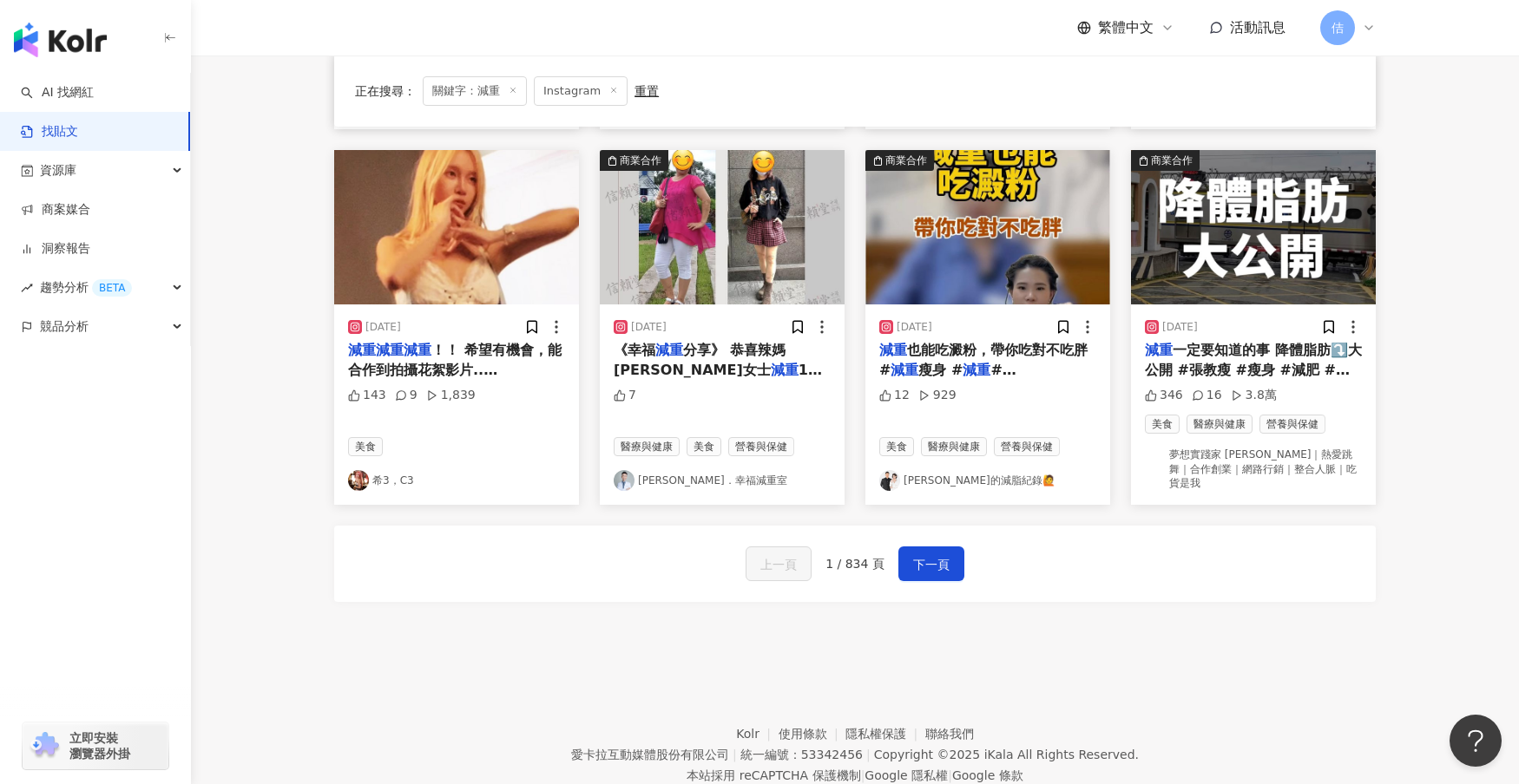
scroll to position [891, 0]
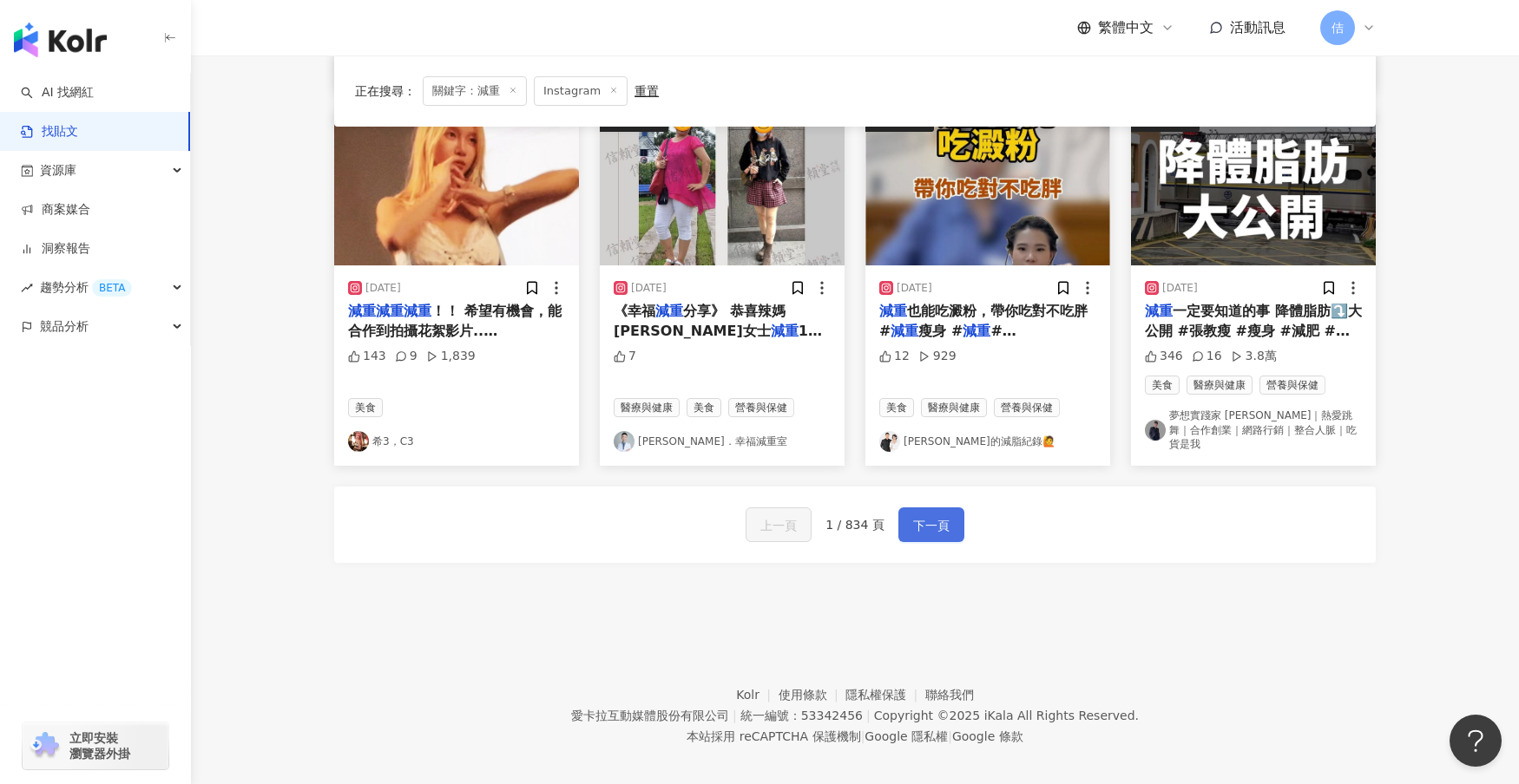
click at [947, 518] on span "下一頁" at bounding box center [931, 526] width 36 height 21
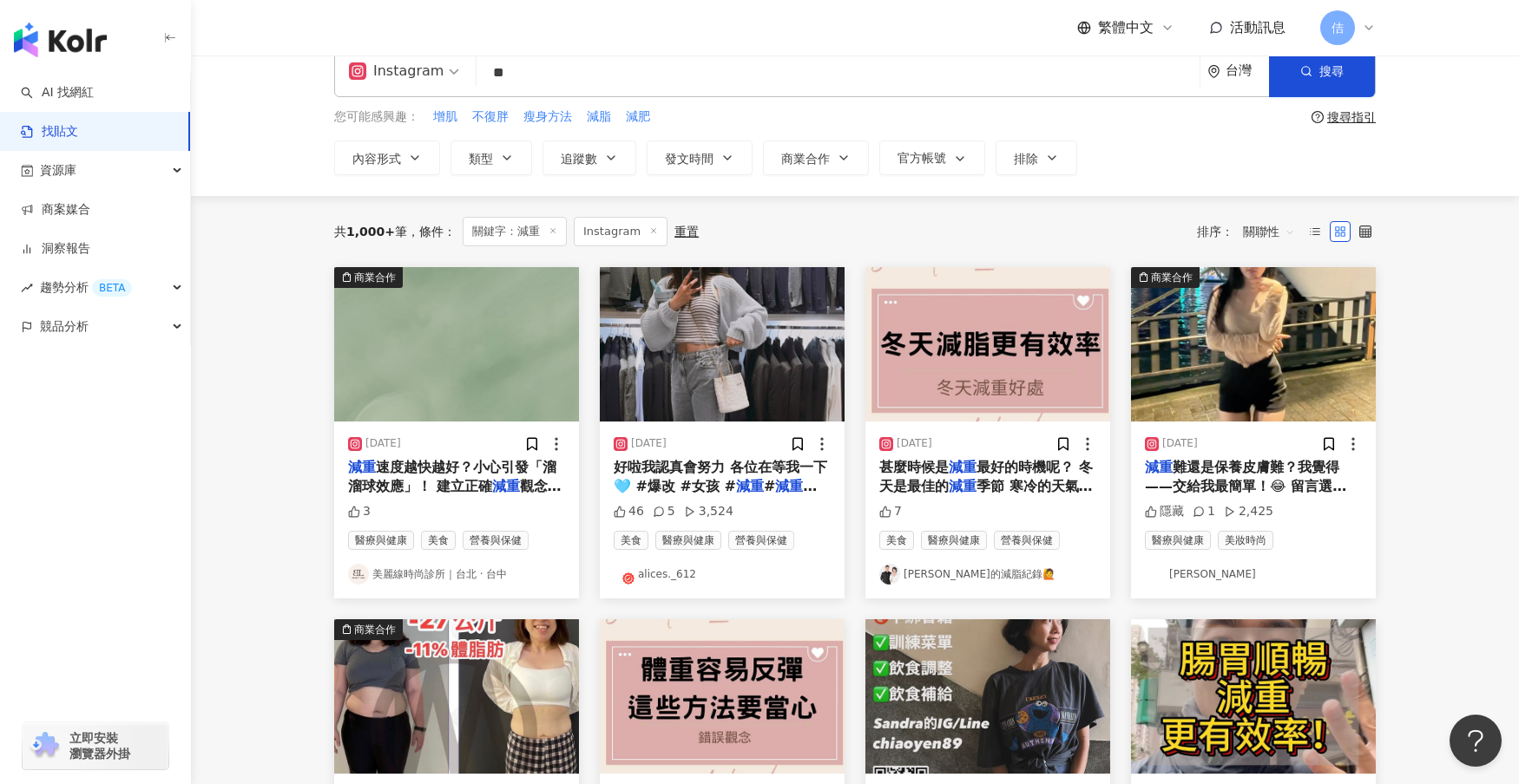
scroll to position [0, 0]
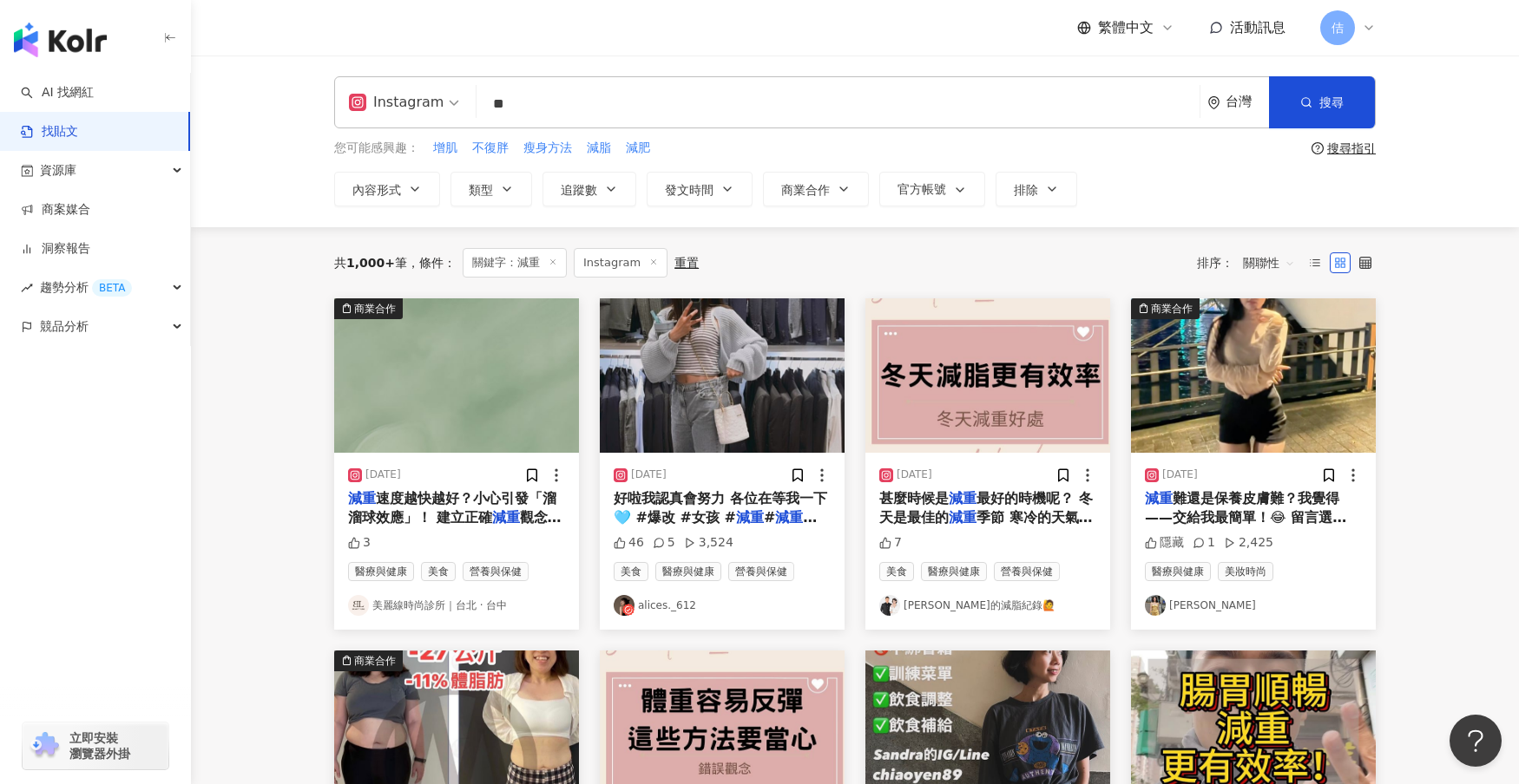
click at [21, 445] on div "button" at bounding box center [95, 403] width 191 height 115
